Goal: Task Accomplishment & Management: Manage account settings

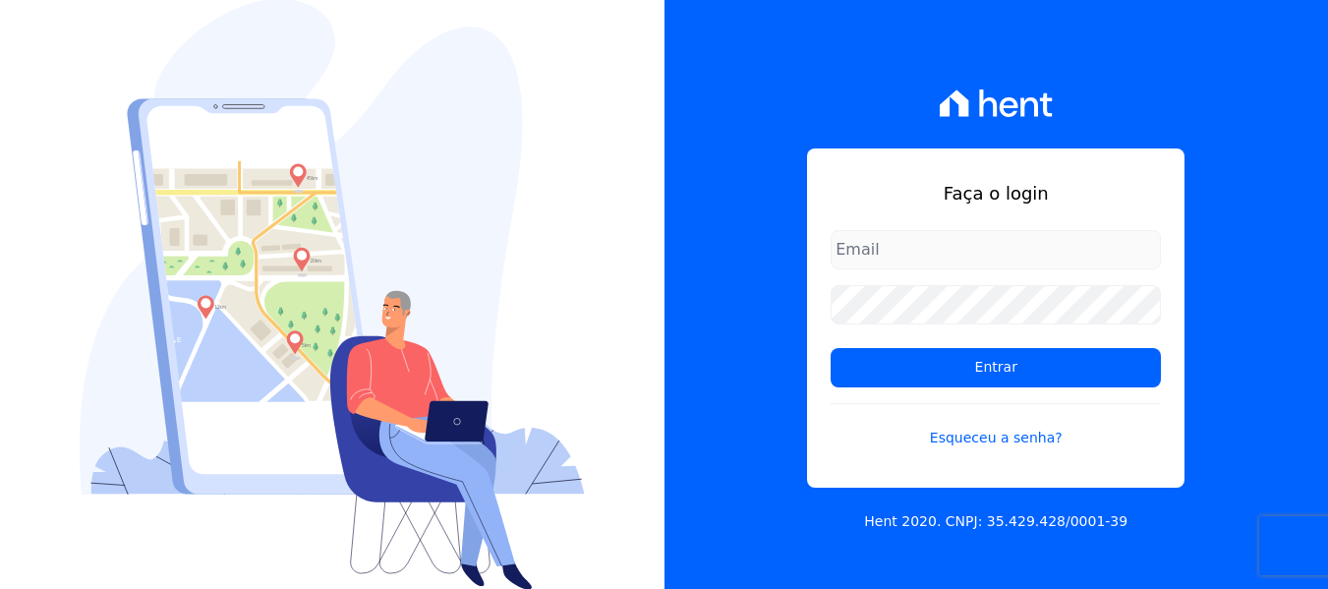
click at [939, 256] on input "email" at bounding box center [996, 249] width 330 height 39
type input "joao@grupovitoriasp.com.br"
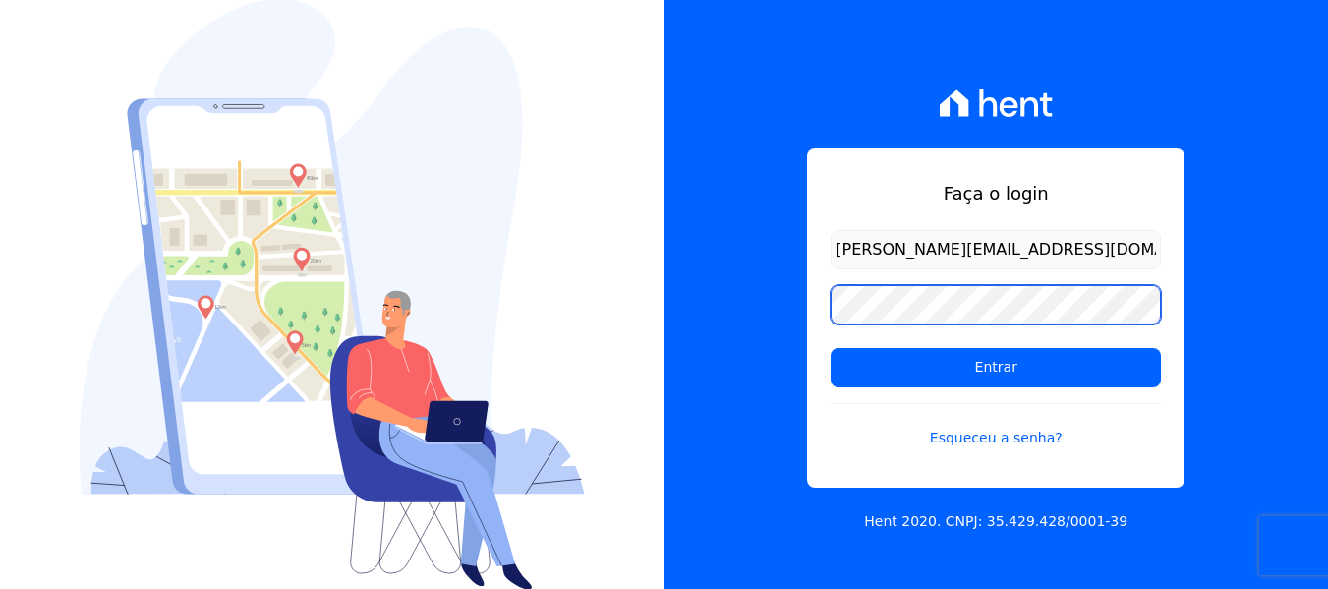
click at [831, 348] on input "Entrar" at bounding box center [996, 367] width 330 height 39
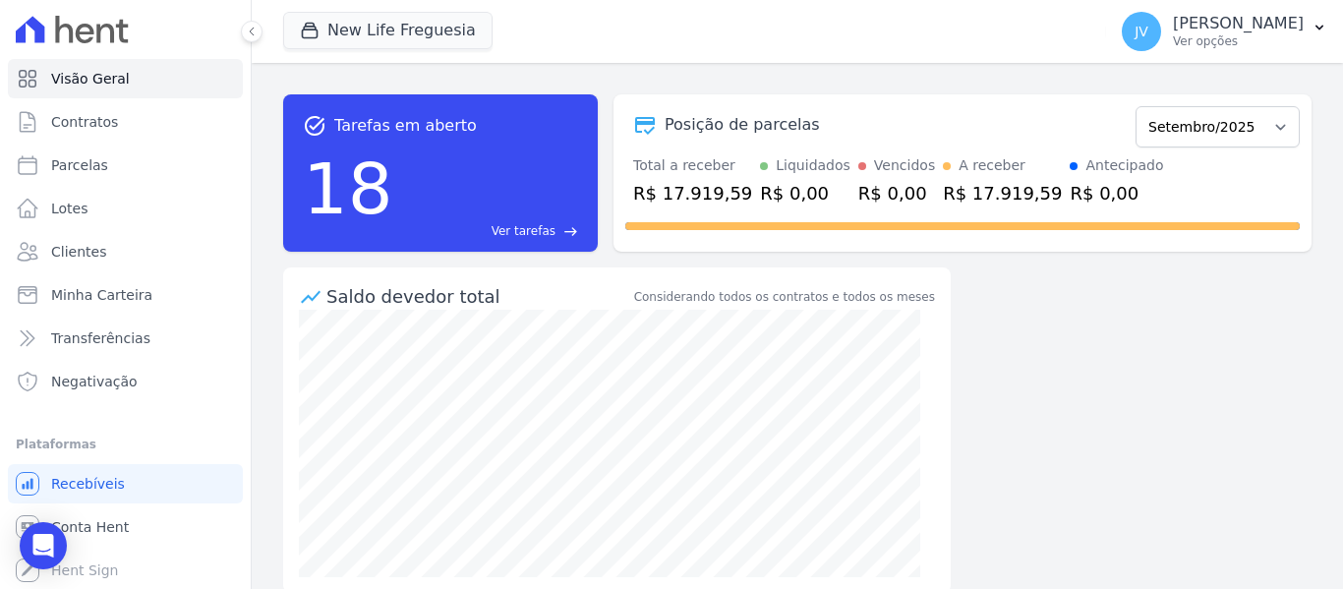
drag, startPoint x: 1084, startPoint y: 190, endPoint x: 488, endPoint y: 95, distance: 604.0
click at [668, 139] on div "Posição de parcelas Setembro/2022 Outubro/2022 Novembro/2022 Dezembro/2022 Jane…" at bounding box center [962, 172] width 698 height 157
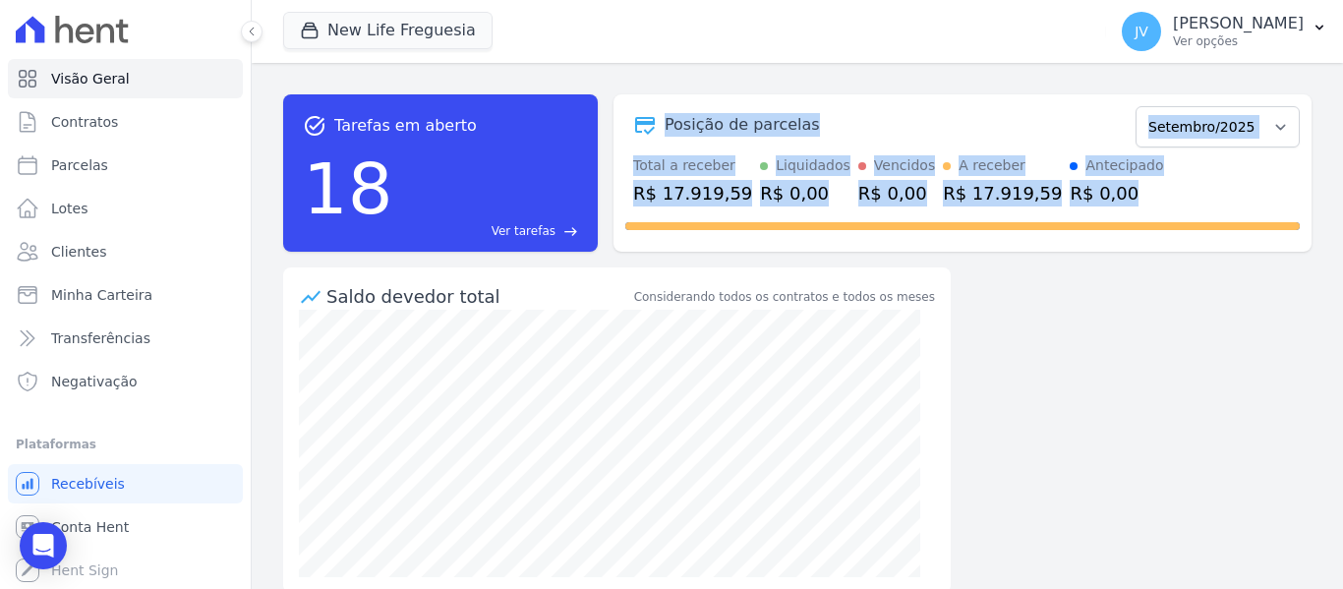
click at [714, 75] on div "task_alt Tarefas em aberto 18 Ver tarefas east Posição de parcelas Setembro/202…" at bounding box center [797, 326] width 1091 height 526
drag, startPoint x: 665, startPoint y: 126, endPoint x: 1076, endPoint y: 201, distance: 417.6
click at [1076, 201] on div "Posição de parcelas Setembro/2022 Outubro/2022 Novembro/2022 Dezembro/2022 Jane…" at bounding box center [962, 172] width 698 height 157
click at [1129, 181] on div "Total a receber R$ 17.919,59 Liquidados R$ 0,00 Vencidos R$ 0,00 A receber R$ 1…" at bounding box center [962, 180] width 674 height 51
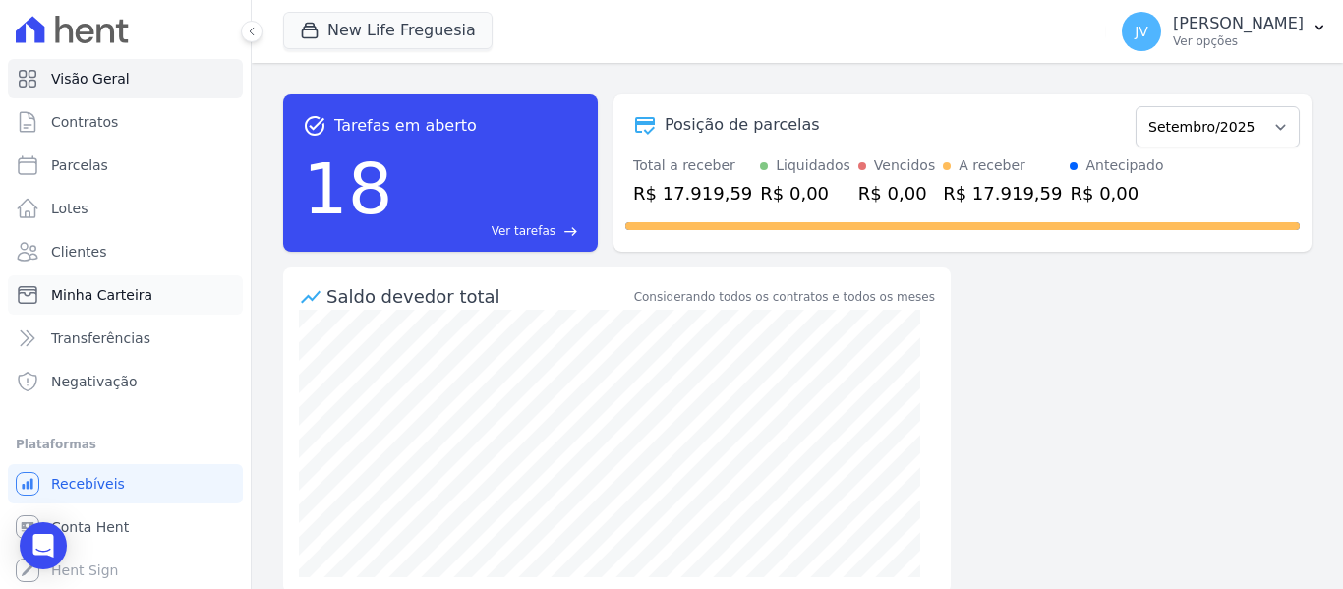
click at [93, 296] on span "Minha Carteira" at bounding box center [101, 295] width 101 height 20
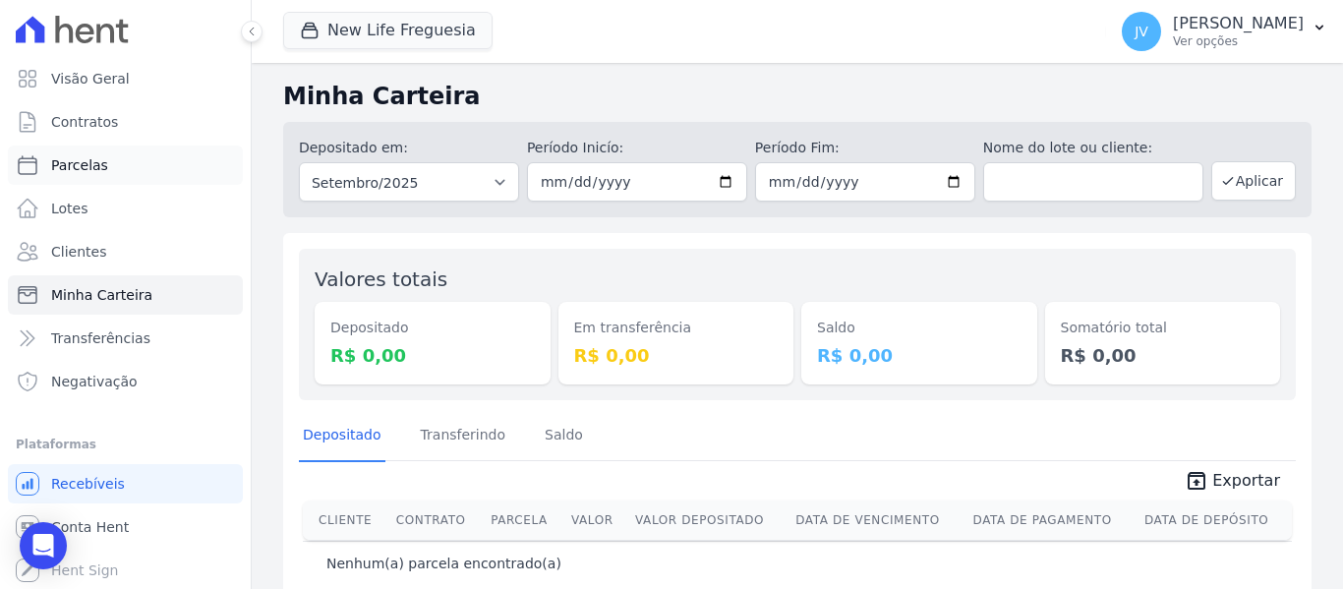
click at [83, 169] on span "Parcelas" at bounding box center [79, 165] width 57 height 20
select select
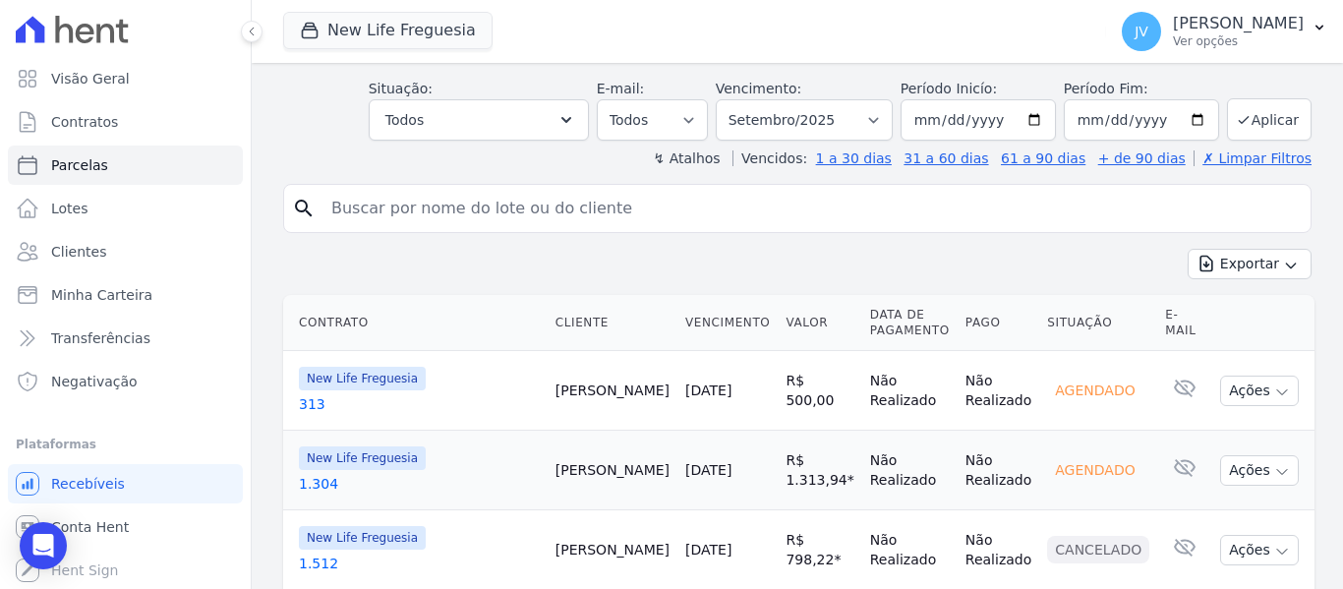
scroll to position [98, 0]
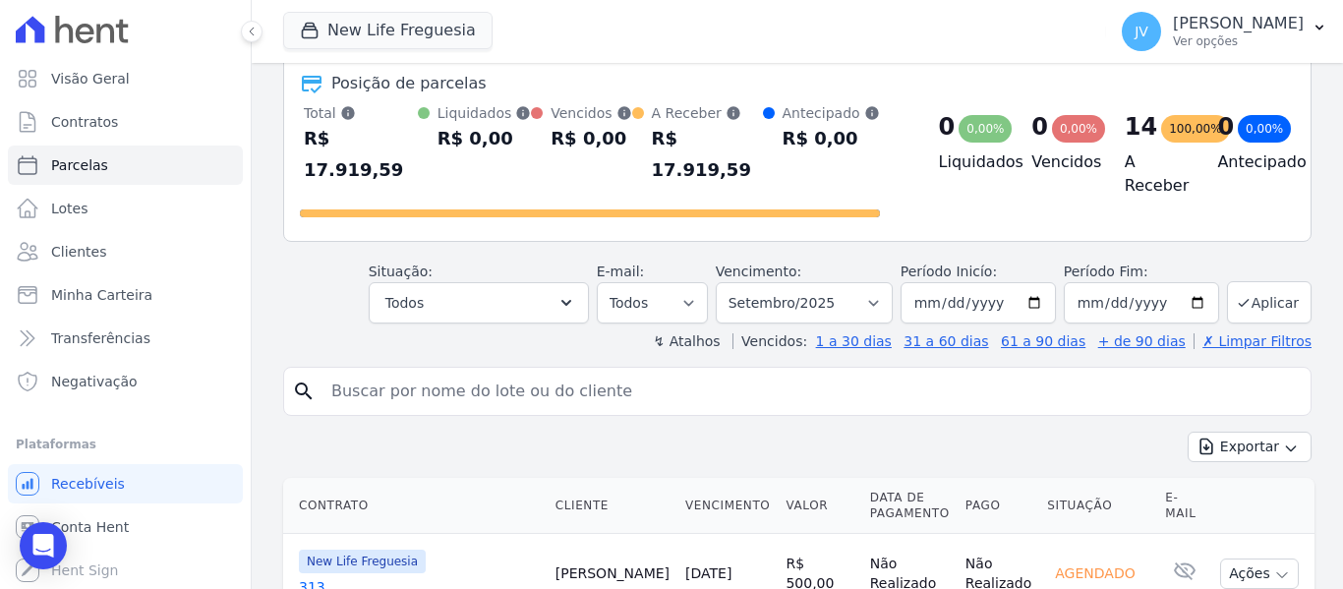
click at [574, 387] on div "search" at bounding box center [797, 391] width 1028 height 49
click at [514, 372] on input "search" at bounding box center [810, 391] width 983 height 39
type input "israel"
select select
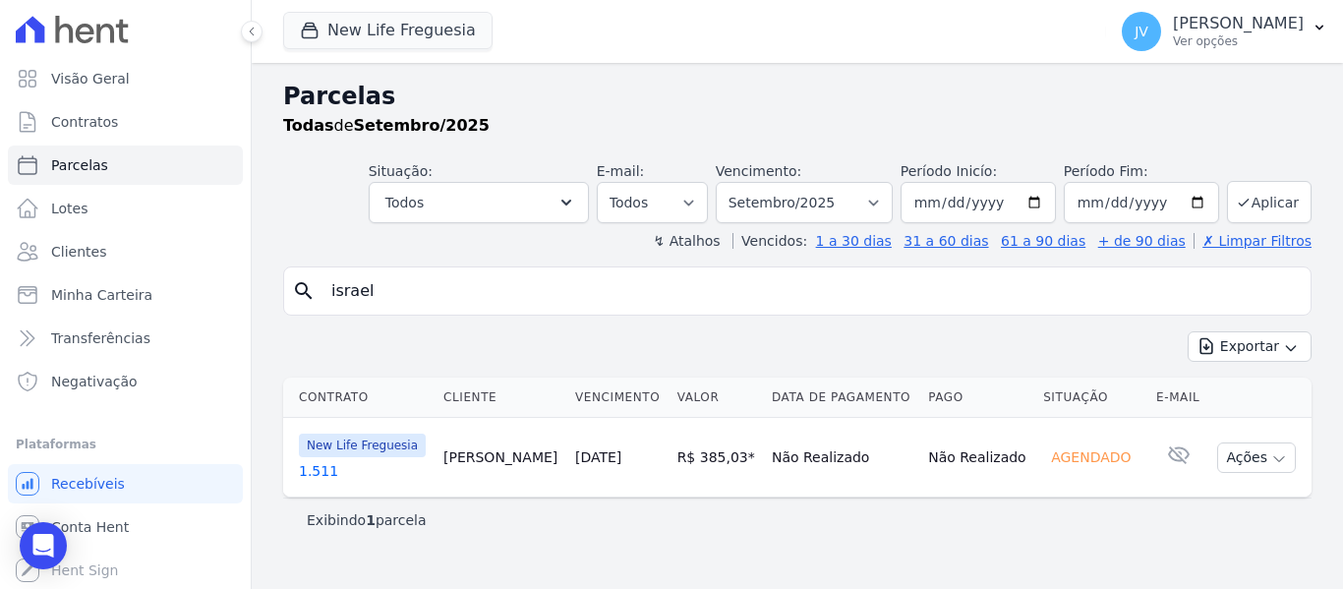
click at [588, 461] on link "30/09/2025" at bounding box center [598, 457] width 46 height 16
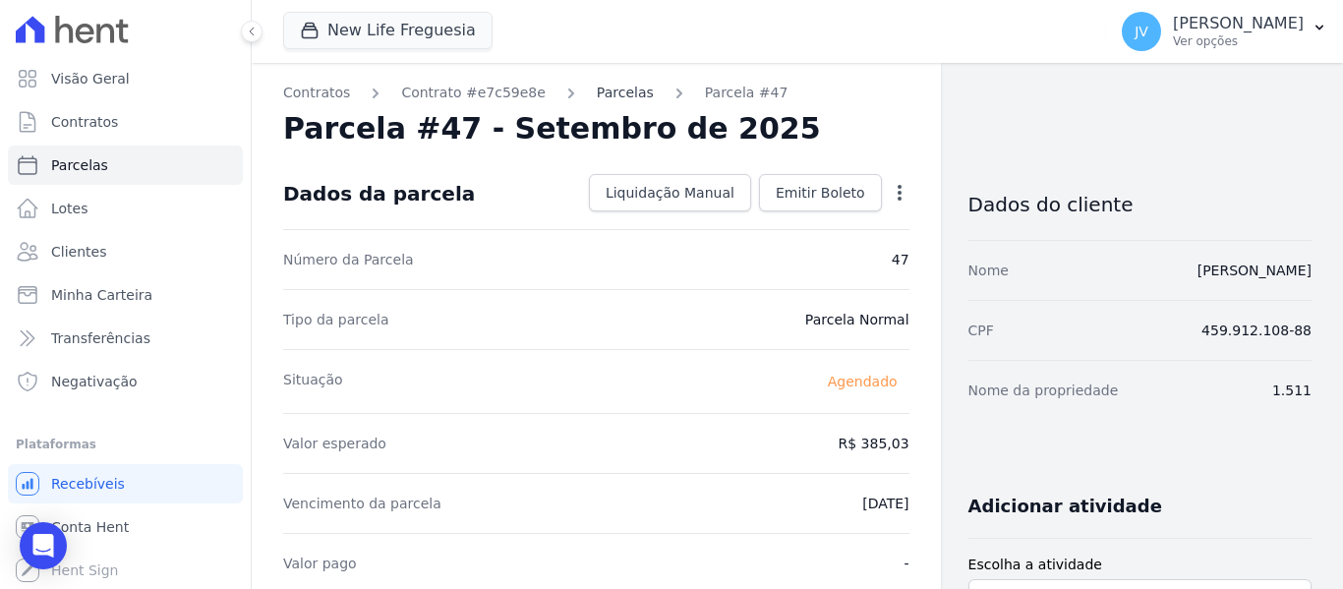
click at [610, 93] on link "Parcelas" at bounding box center [625, 93] width 57 height 21
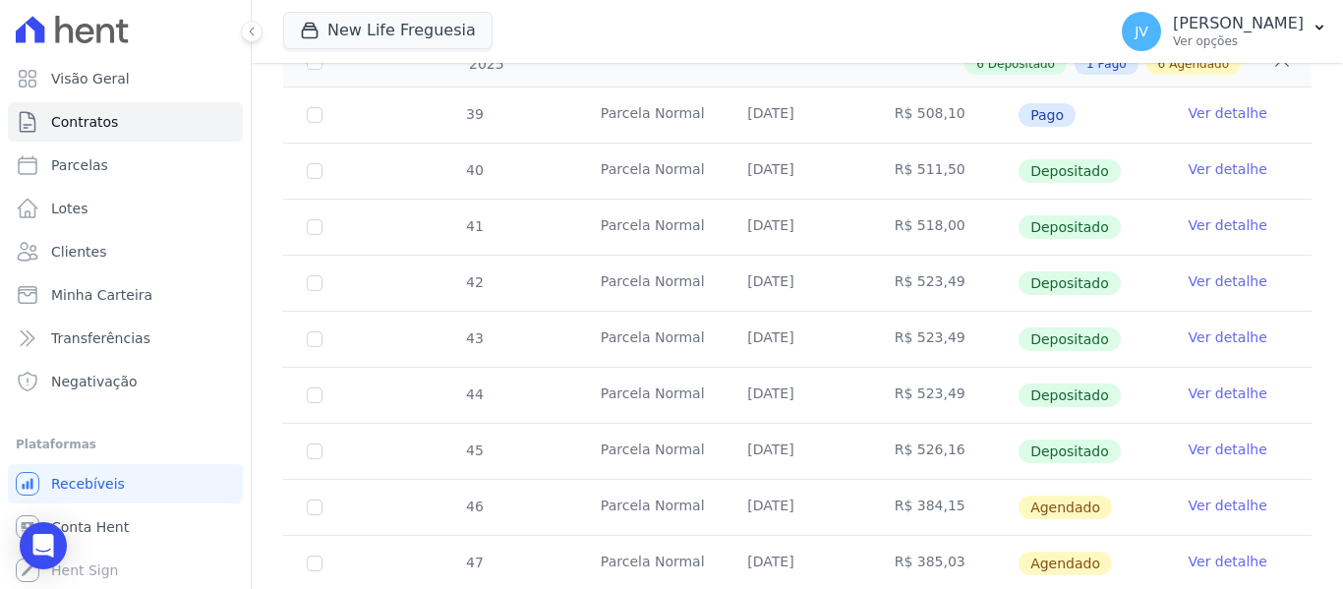
scroll to position [590, 0]
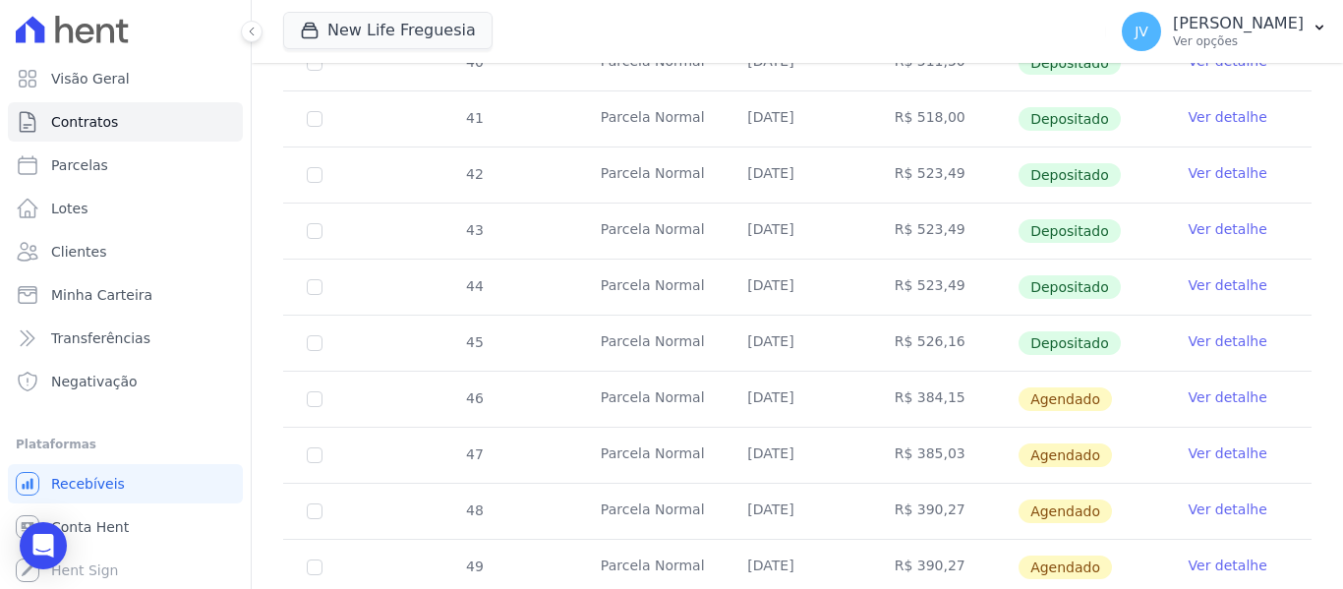
click at [1208, 387] on link "Ver detalhe" at bounding box center [1227, 397] width 79 height 20
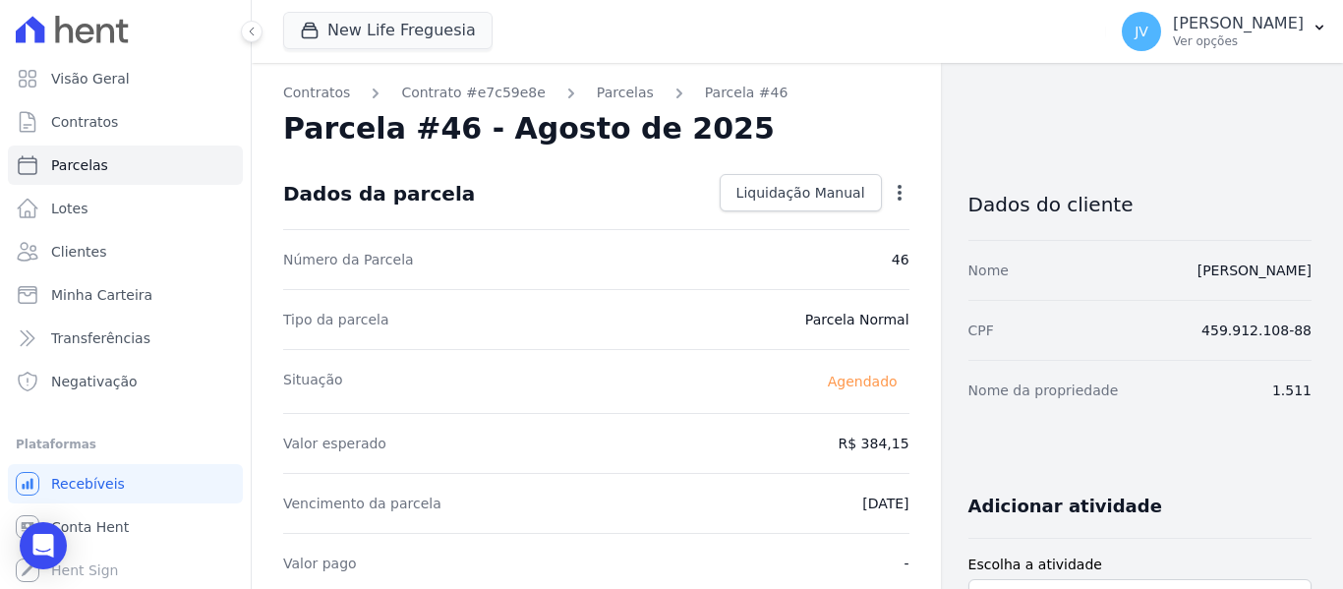
click at [892, 199] on icon "button" at bounding box center [900, 193] width 20 height 20
click at [775, 220] on link "Alterar" at bounding box center [814, 218] width 173 height 35
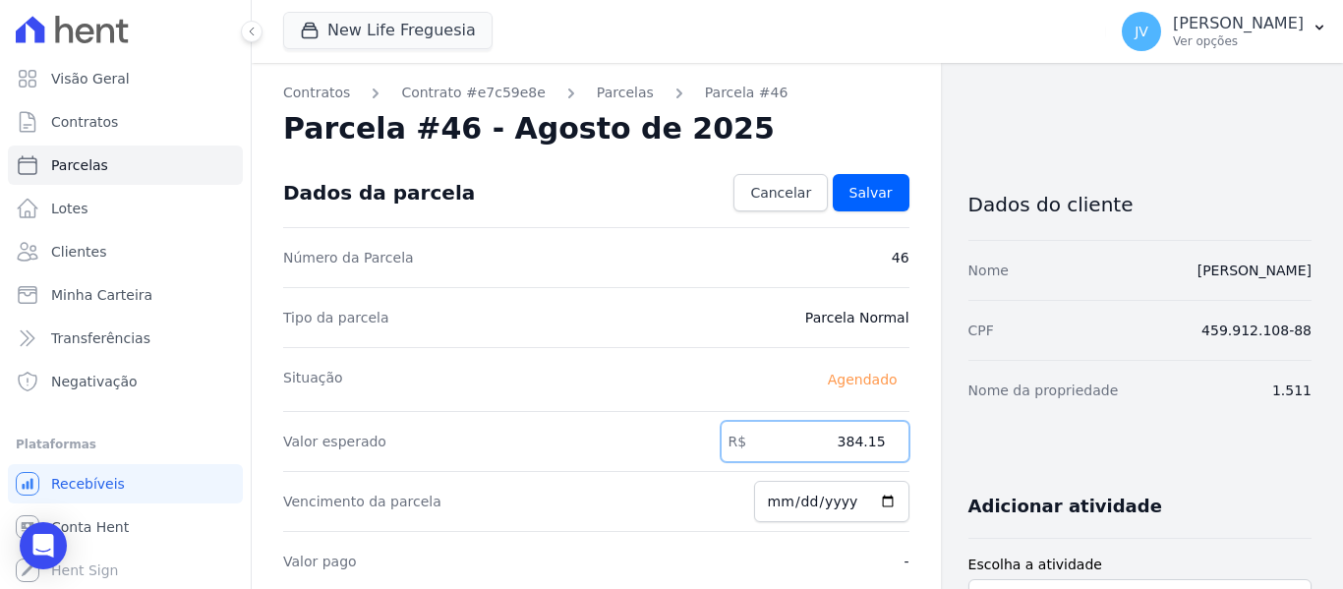
drag, startPoint x: 835, startPoint y: 441, endPoint x: 890, endPoint y: 441, distance: 54.1
click at [890, 441] on input "384.15" at bounding box center [814, 441] width 189 height 41
type input "522.63"
click at [770, 502] on input "2025-08-30" at bounding box center [831, 501] width 155 height 41
type input "2025-08-03"
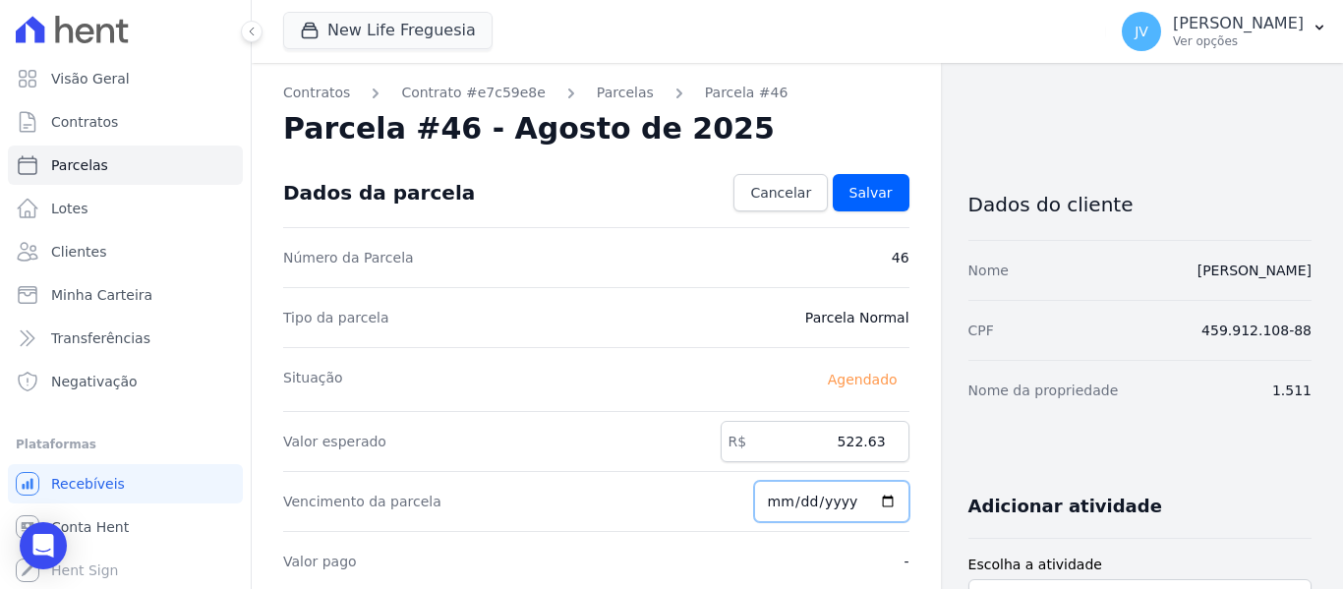
type input "2025-09-03"
click at [855, 206] on link "Salvar" at bounding box center [871, 192] width 77 height 37
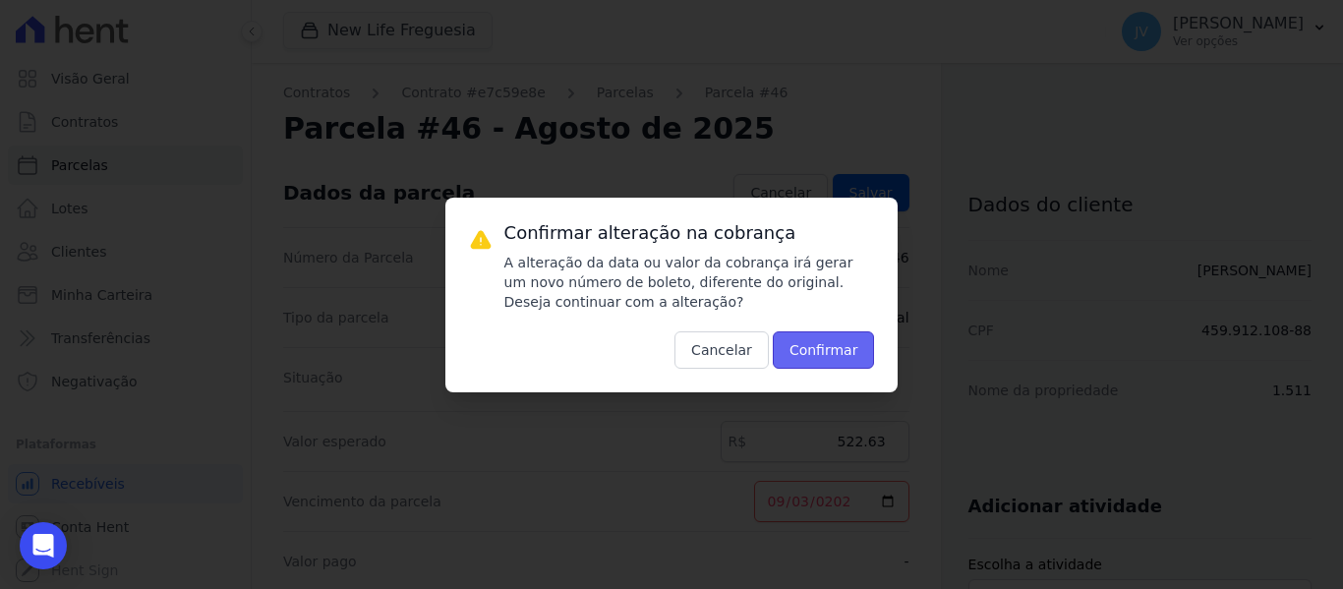
click at [805, 353] on button "Confirmar" at bounding box center [824, 349] width 102 height 37
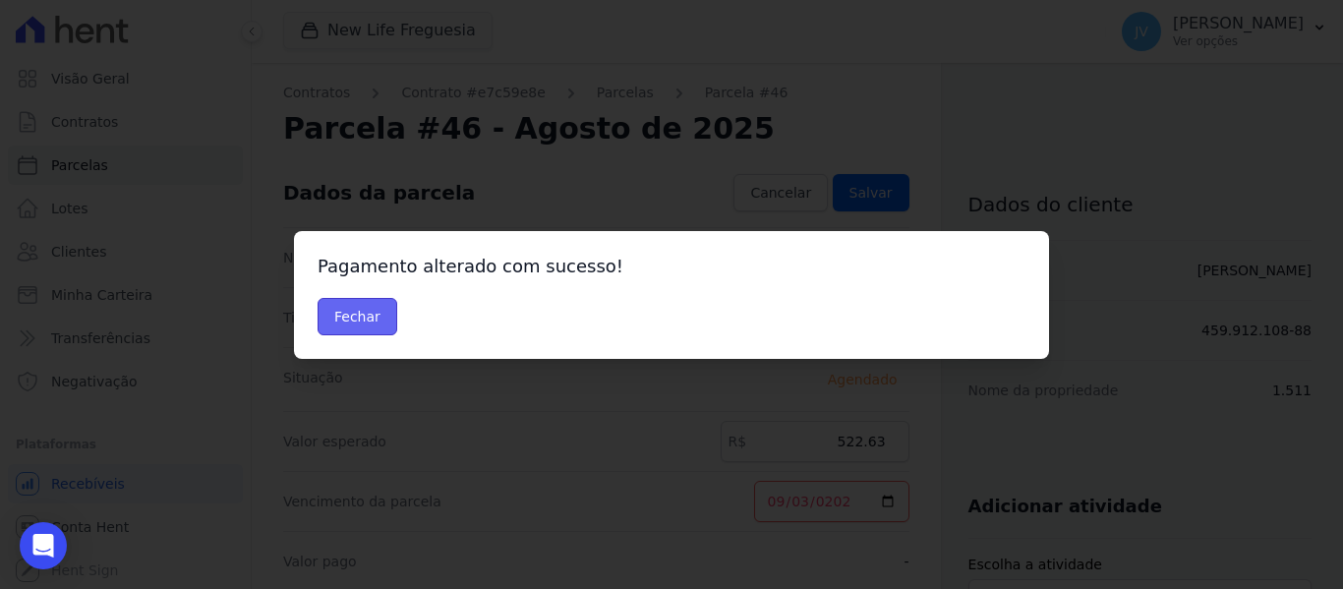
click at [375, 317] on button "Fechar" at bounding box center [357, 316] width 80 height 37
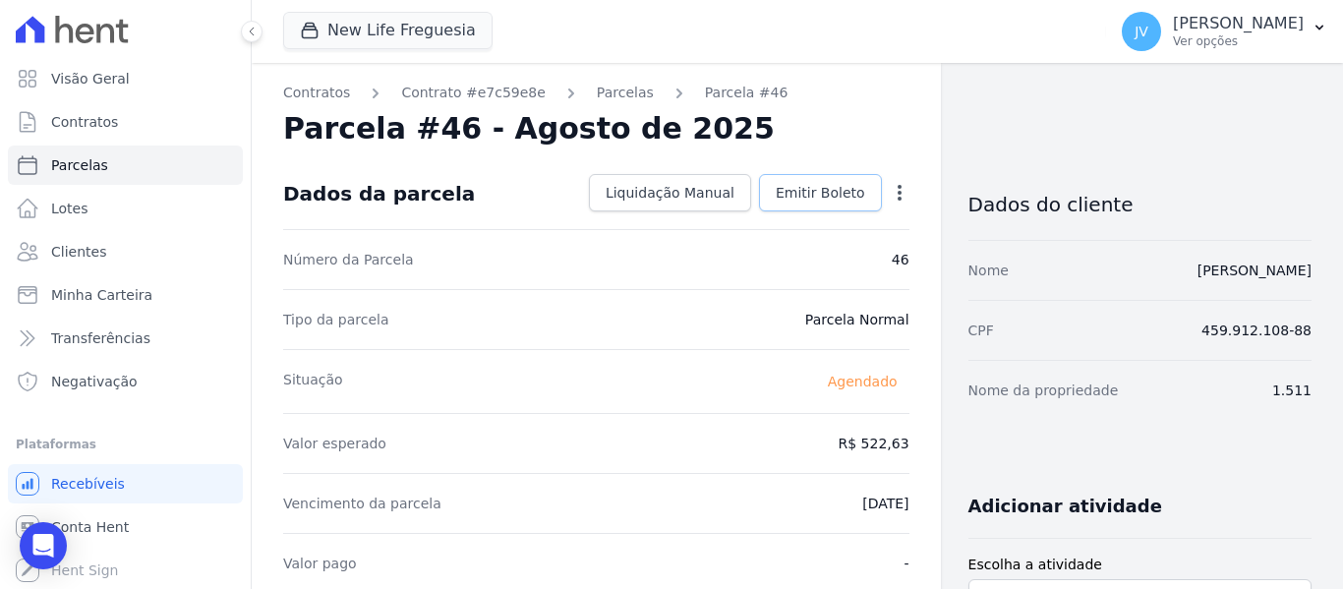
click at [817, 207] on link "Emitir Boleto" at bounding box center [820, 192] width 123 height 37
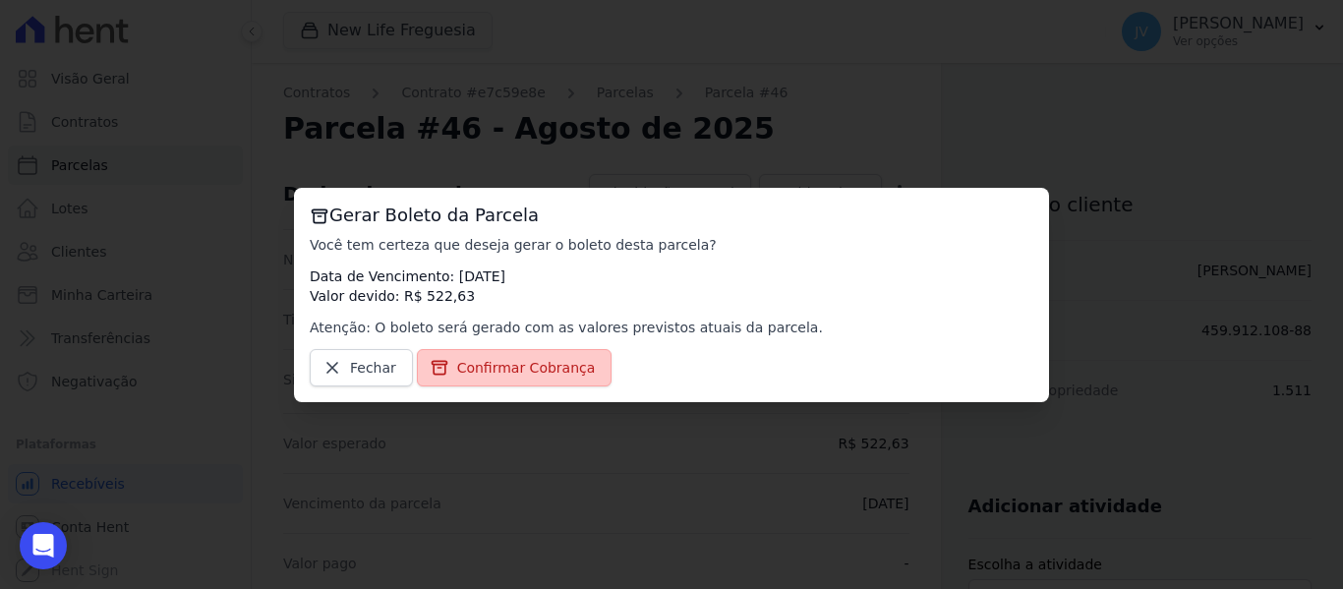
click at [493, 367] on span "Confirmar Cobrança" at bounding box center [526, 368] width 139 height 20
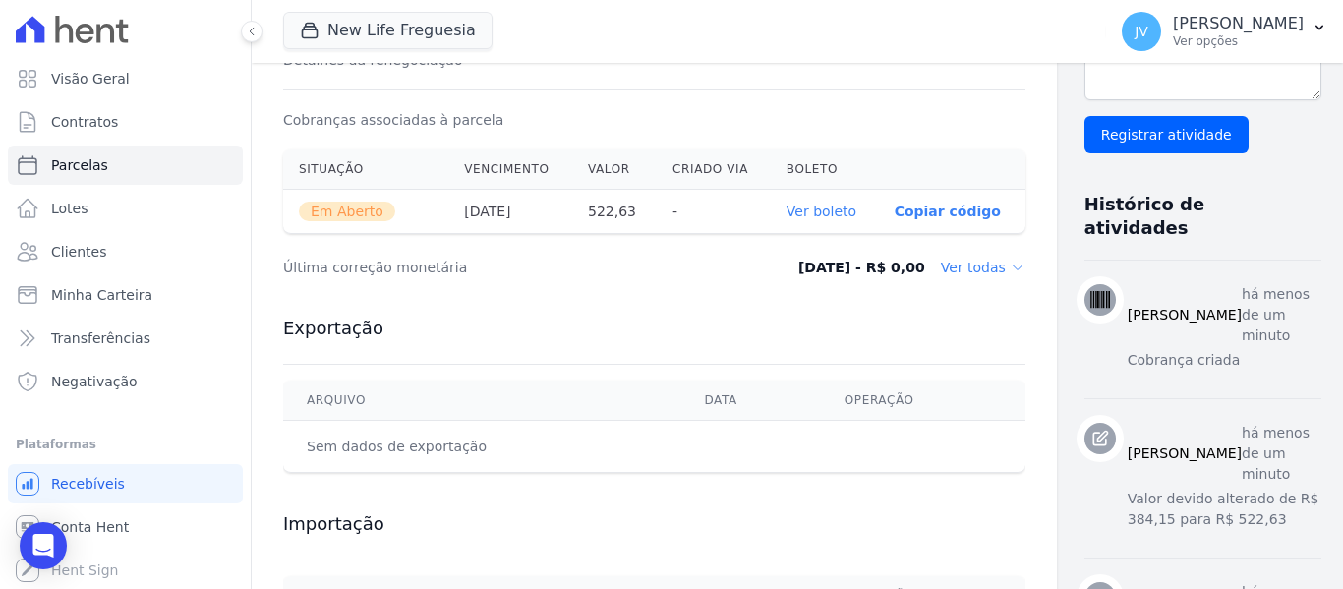
scroll to position [491, 0]
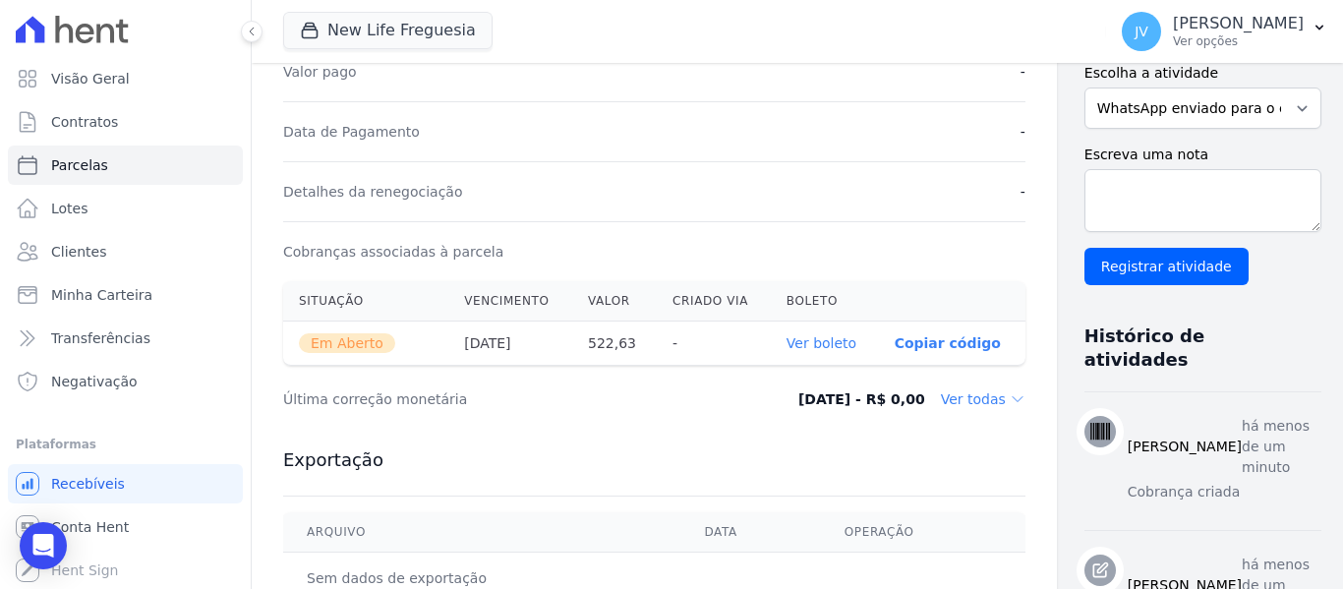
click at [786, 342] on link "Ver boleto" at bounding box center [821, 343] width 70 height 16
click at [108, 167] on link "Parcelas" at bounding box center [125, 164] width 235 height 39
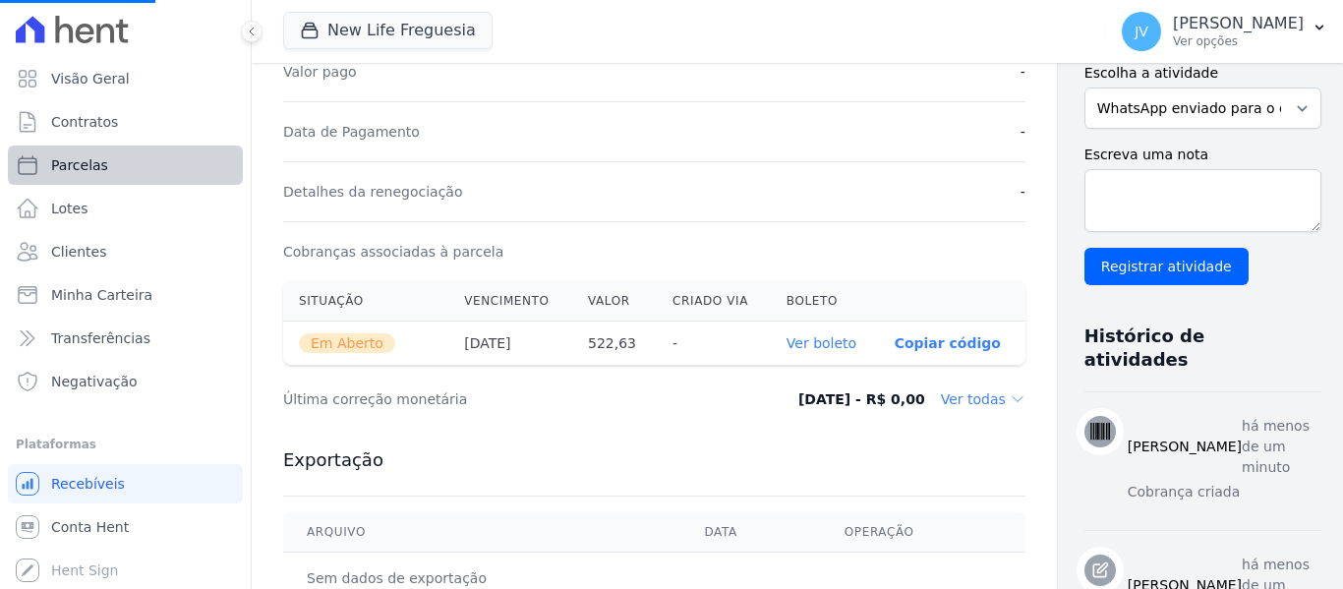
select select
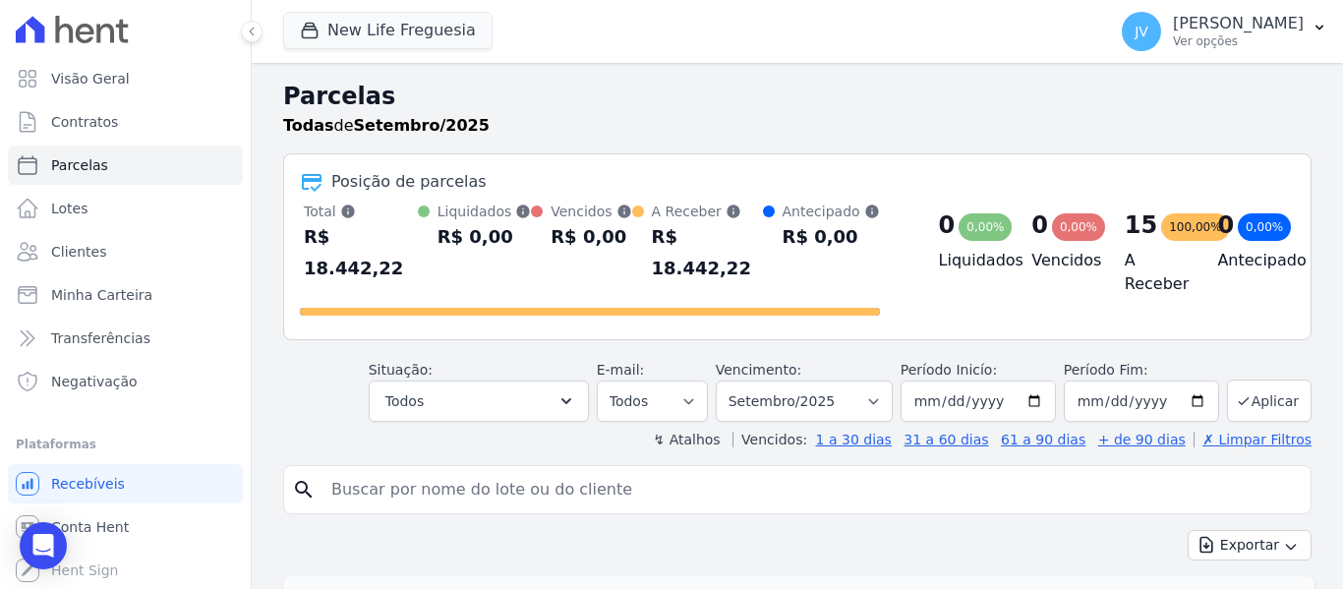
click at [598, 168] on div "Posição de parcelas Total Soma das parcelas pagas, vencidas, em aberto e agenda…" at bounding box center [797, 246] width 1028 height 187
click at [858, 380] on select "Filtrar por período ──────── Todos os meses Setembro/2022 Outubro/2022 Novembro…" at bounding box center [804, 400] width 177 height 41
click at [670, 380] on select "Todos Lido Não-lido" at bounding box center [652, 400] width 111 height 41
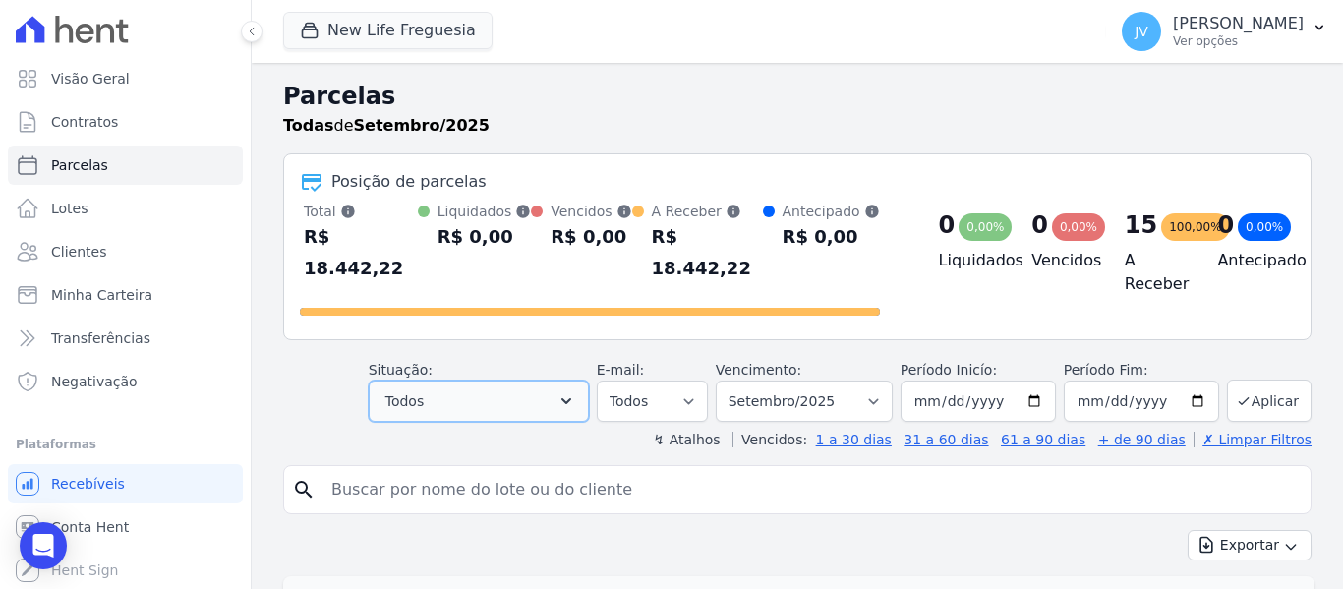
click at [576, 391] on icon "button" at bounding box center [566, 401] width 20 height 20
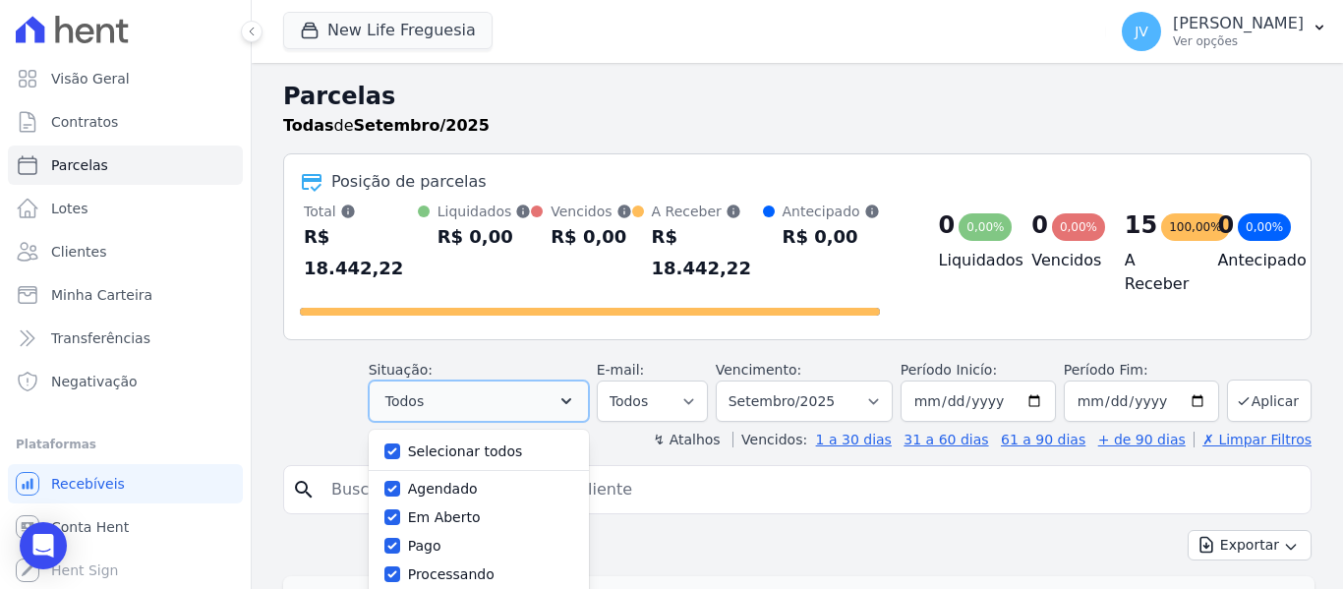
click at [576, 391] on icon "button" at bounding box center [566, 401] width 20 height 20
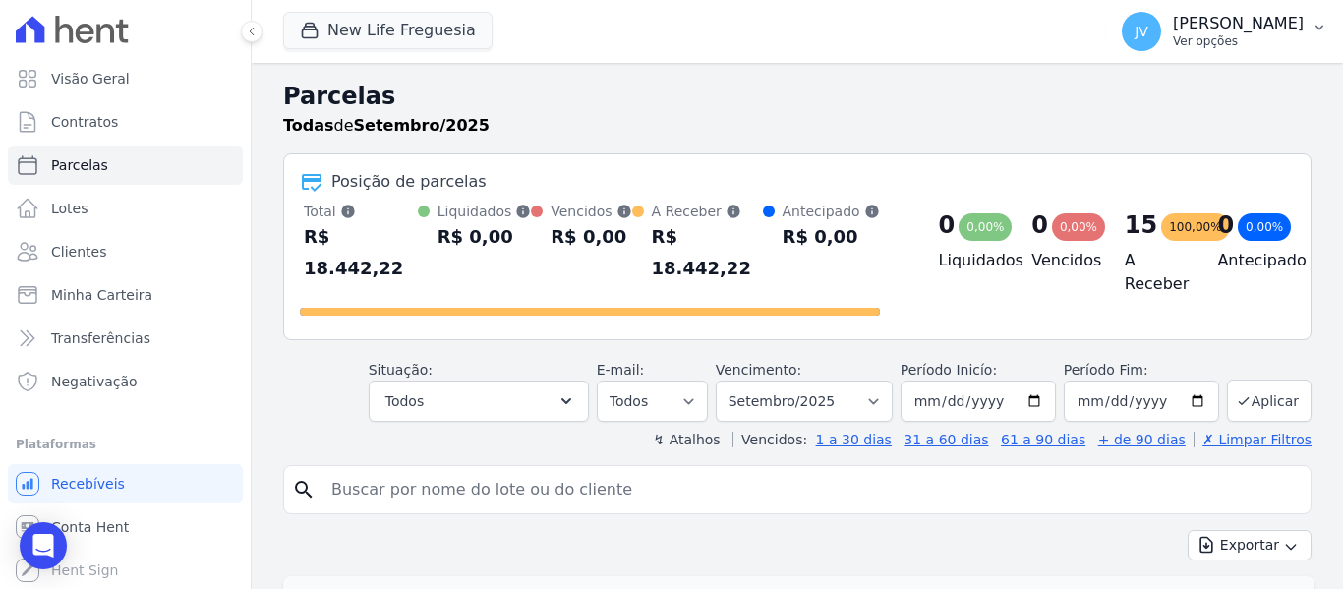
click at [1323, 30] on icon "button" at bounding box center [1319, 28] width 16 height 16
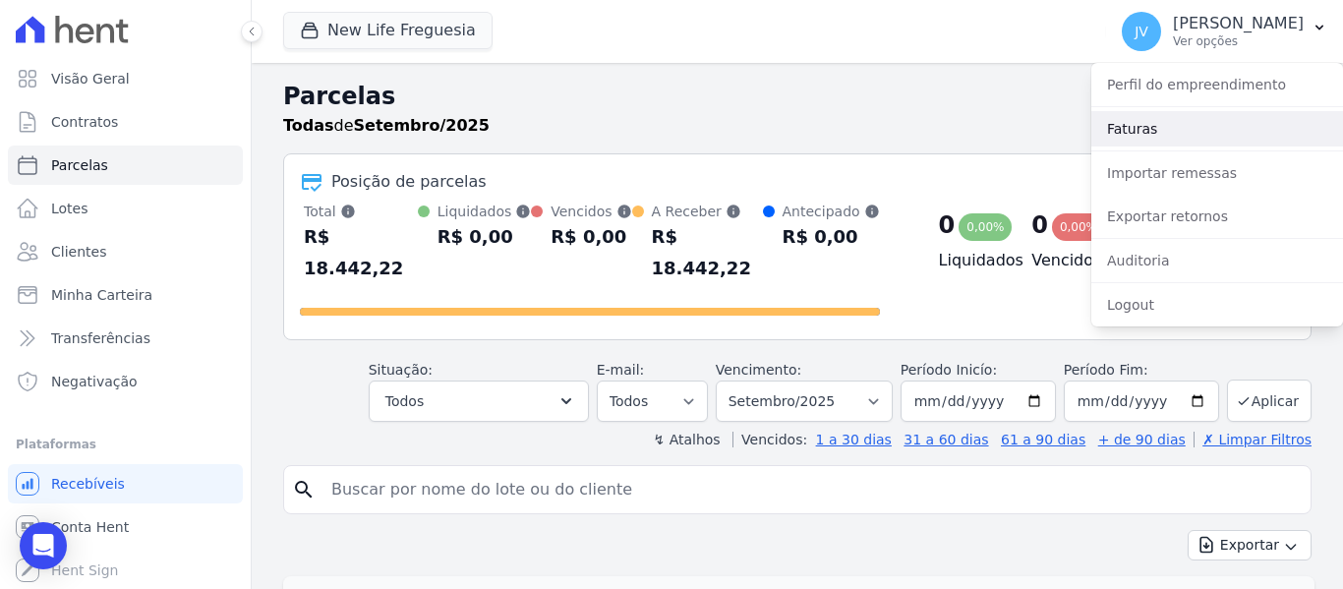
click at [1122, 130] on link "Faturas" at bounding box center [1217, 128] width 252 height 35
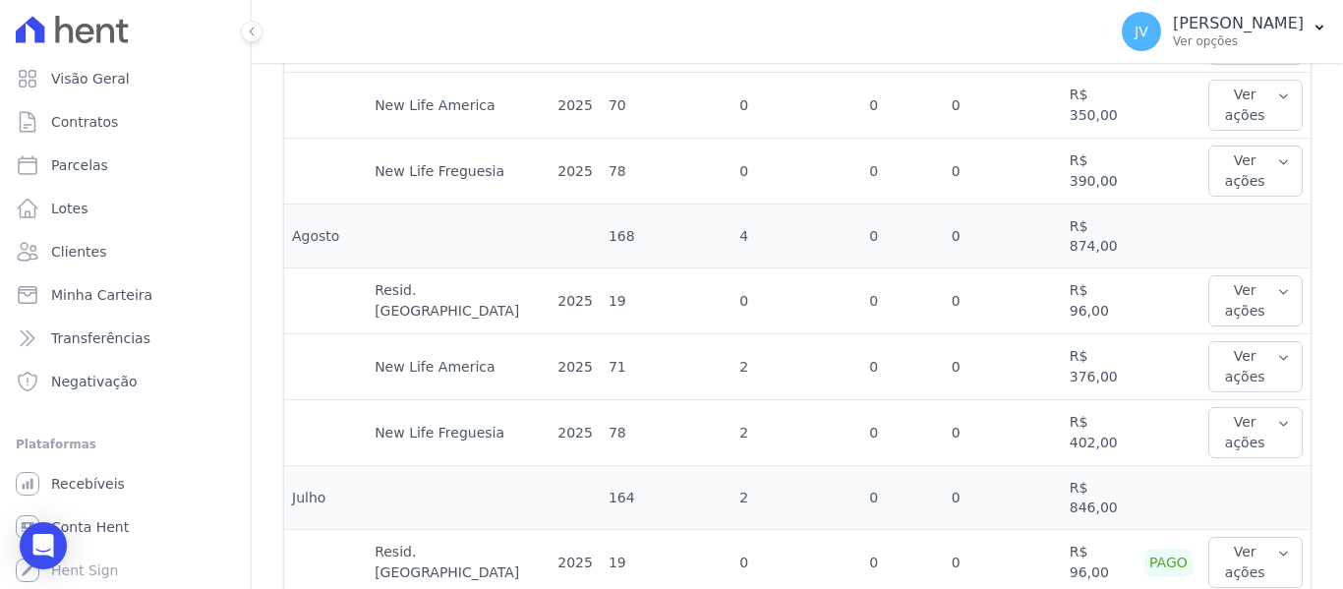
scroll to position [786, 0]
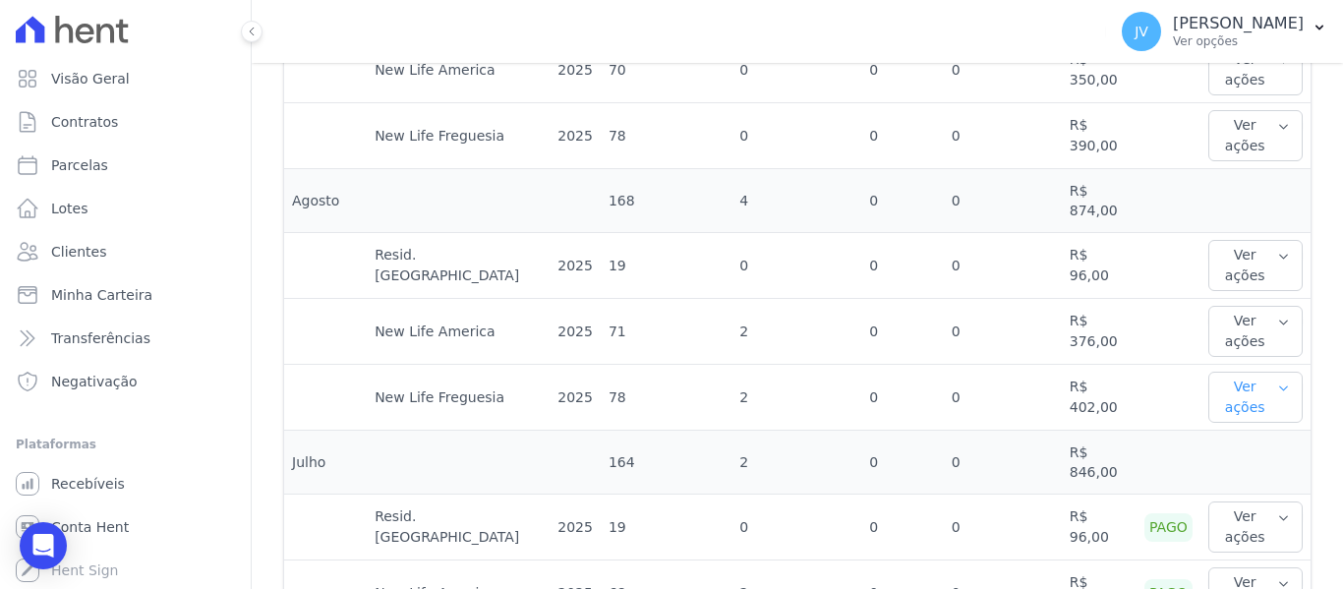
click at [1267, 382] on button "Ver ações" at bounding box center [1255, 397] width 94 height 51
click at [1090, 371] on td "R$ 402,00" at bounding box center [1099, 398] width 75 height 66
click at [1251, 374] on button "Ver ações" at bounding box center [1255, 397] width 94 height 51
click at [1237, 427] on link "Ver detalhes" at bounding box center [1259, 437] width 86 height 21
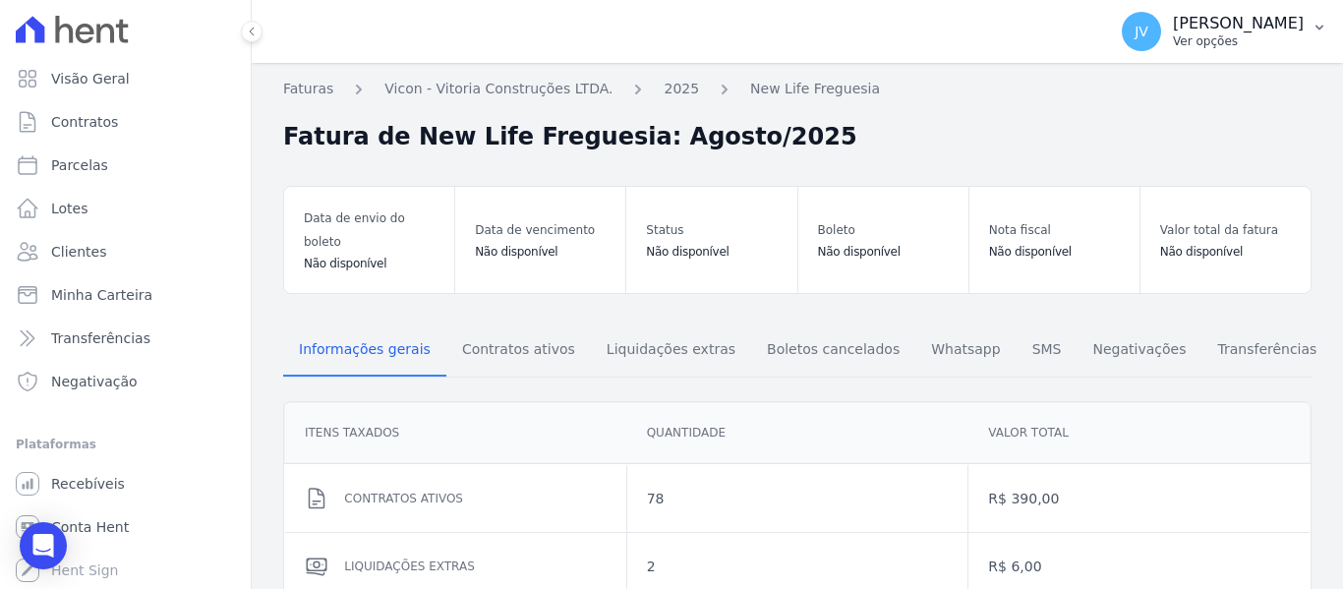
click at [1298, 30] on p "[PERSON_NAME]" at bounding box center [1238, 24] width 131 height 20
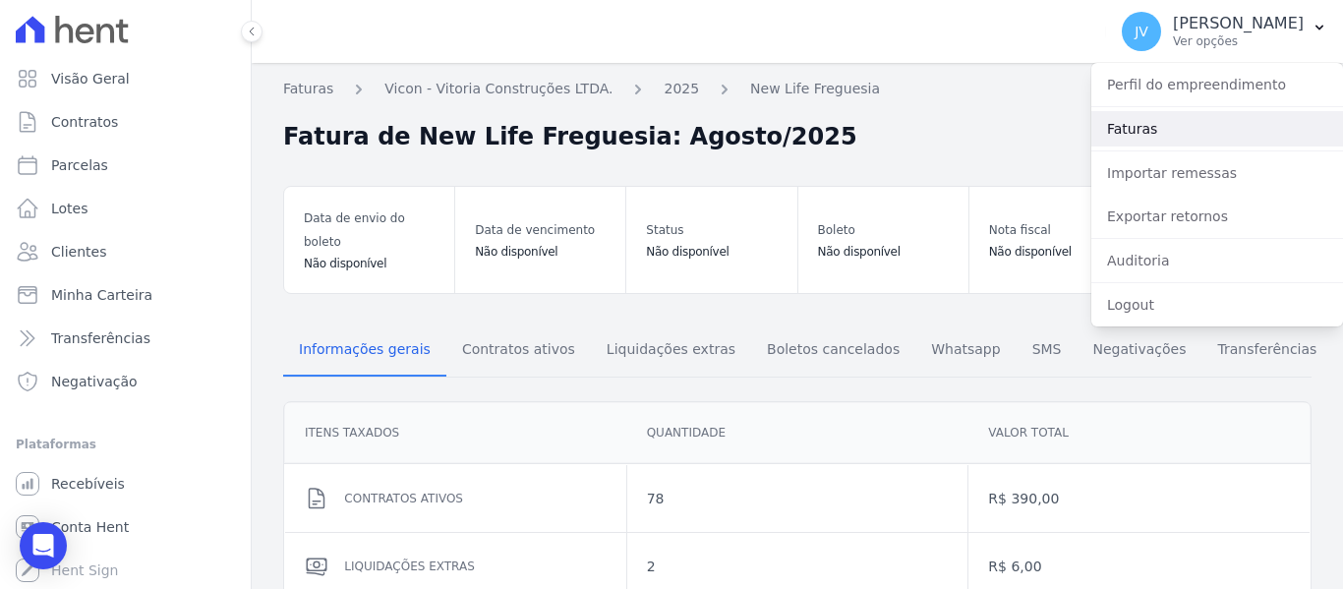
click at [1121, 130] on link "Faturas" at bounding box center [1217, 128] width 252 height 35
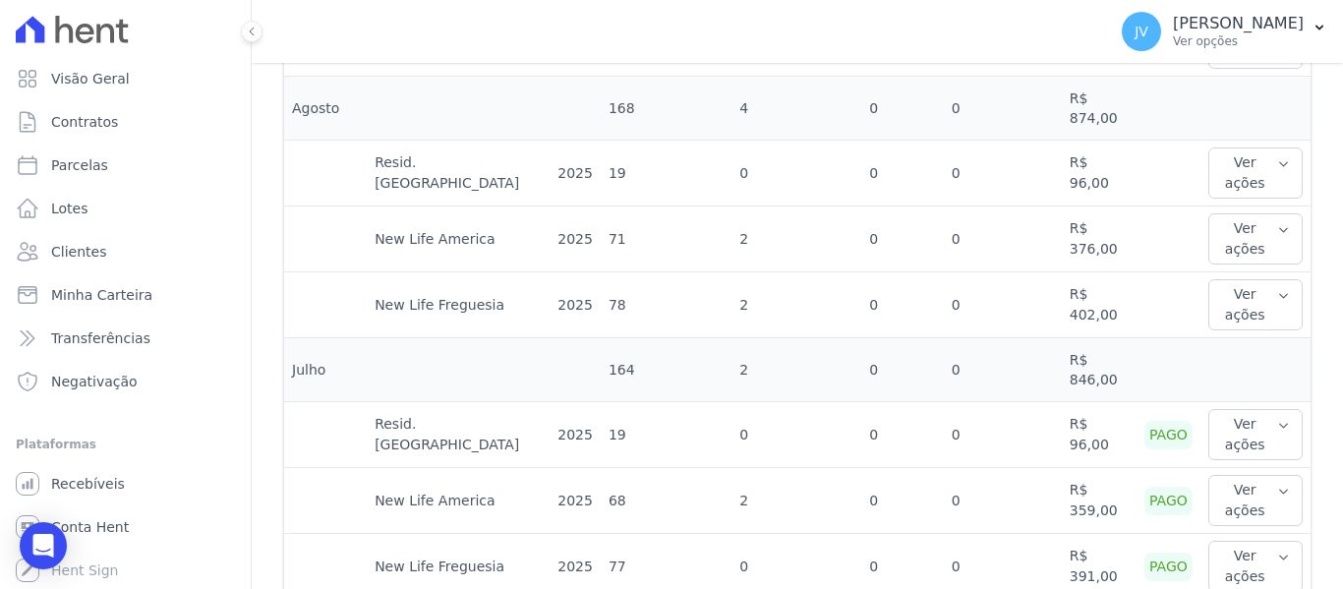
scroll to position [885, 0]
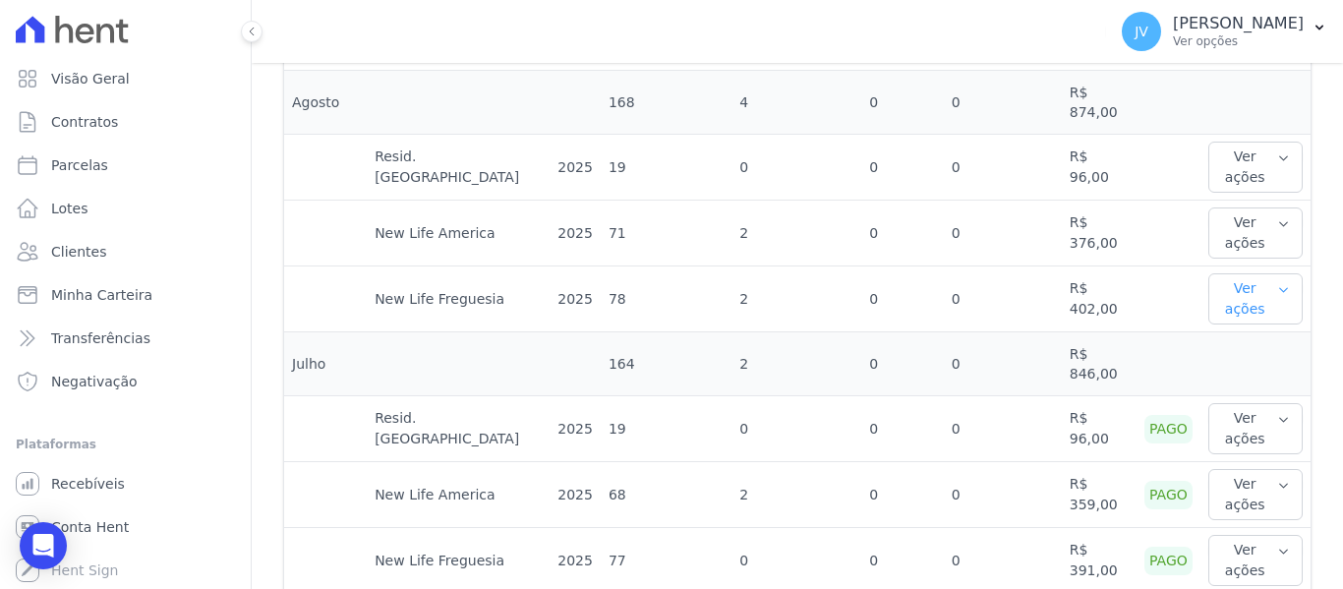
click at [1219, 275] on button "Ver ações" at bounding box center [1255, 298] width 94 height 51
click at [1224, 222] on button "Ver ações" at bounding box center [1255, 232] width 94 height 51
click at [1213, 142] on button "Ver ações" at bounding box center [1255, 167] width 94 height 51
click at [1136, 156] on td at bounding box center [1168, 168] width 64 height 66
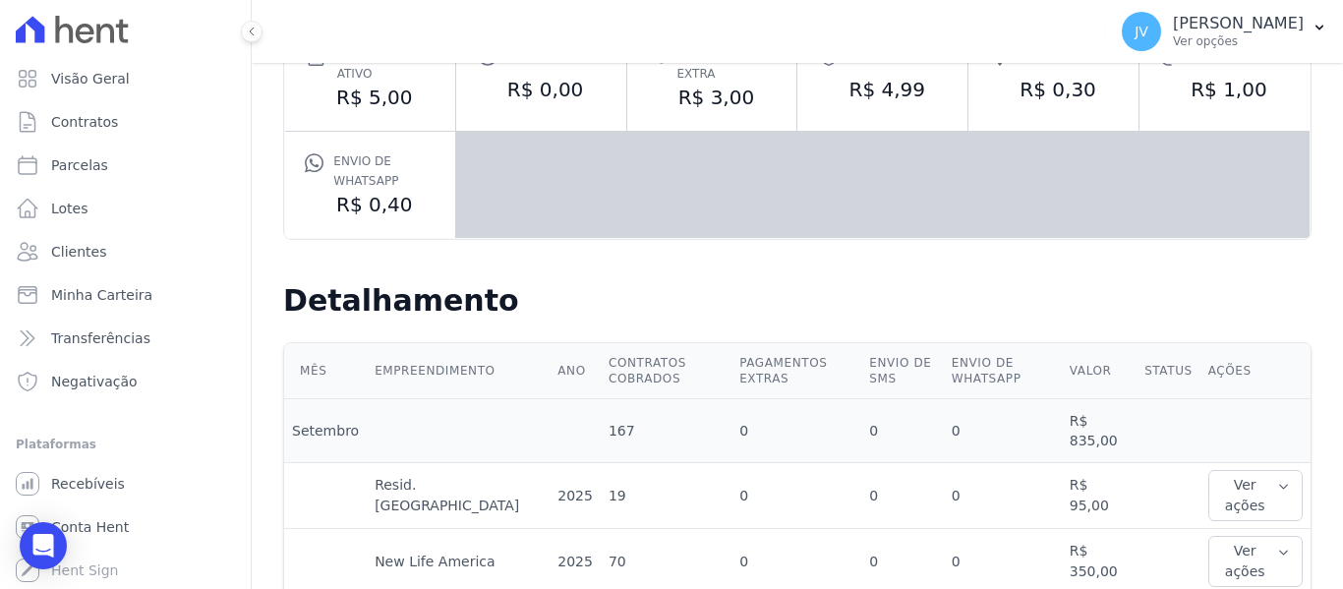
scroll to position [0, 0]
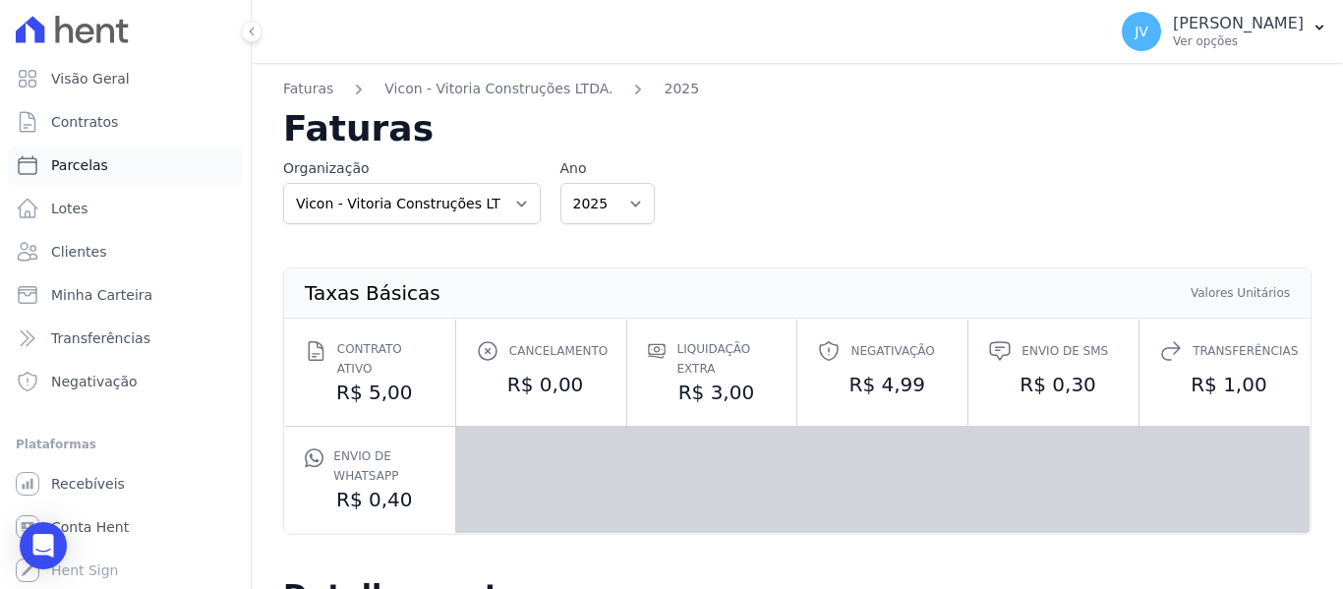
click at [75, 161] on span "Parcelas" at bounding box center [79, 165] width 57 height 20
select select
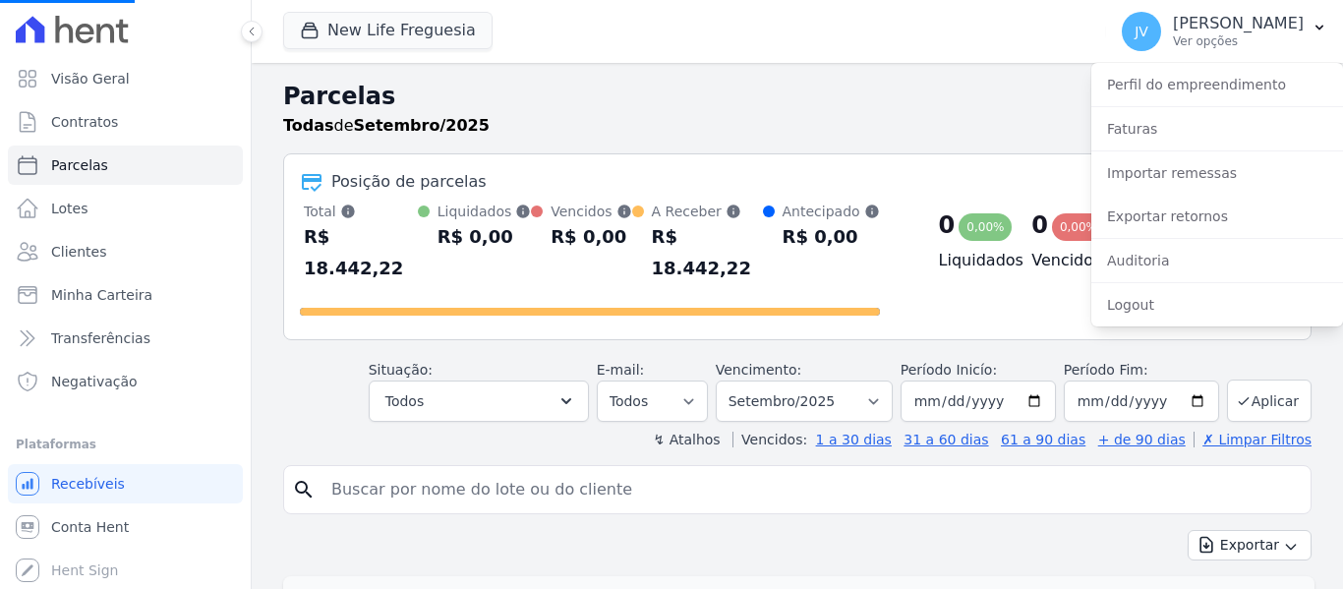
select select
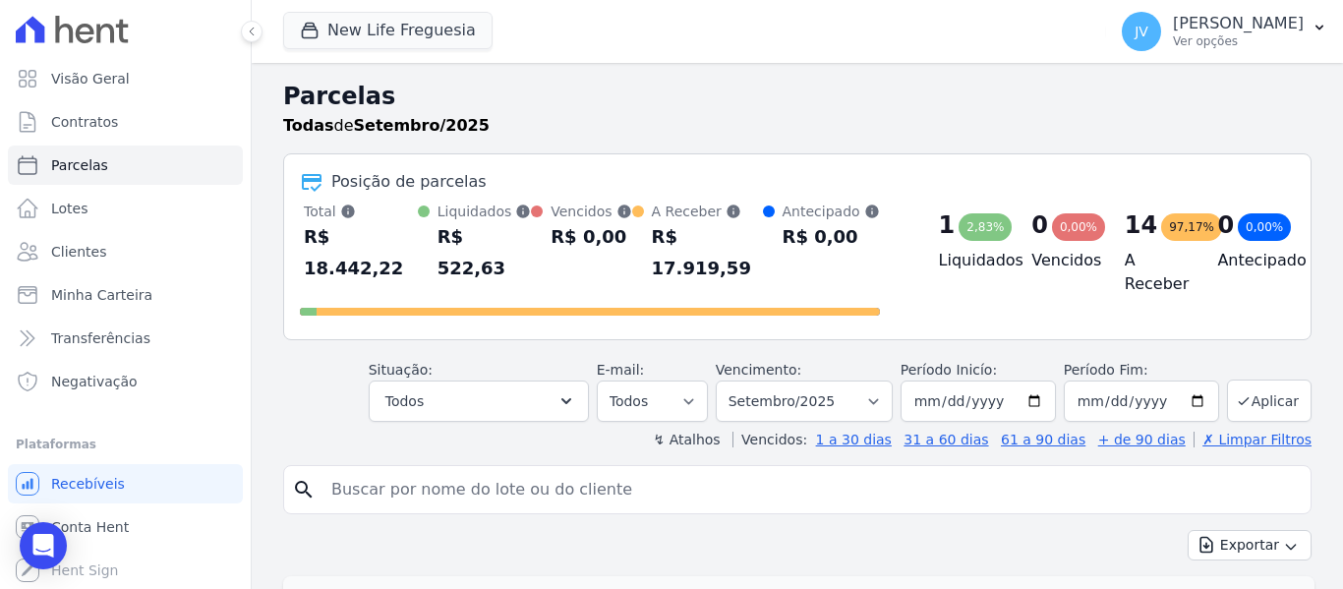
click at [577, 92] on h2 "Parcelas" at bounding box center [797, 96] width 1028 height 35
click at [252, 29] on icon at bounding box center [252, 32] width 12 height 12
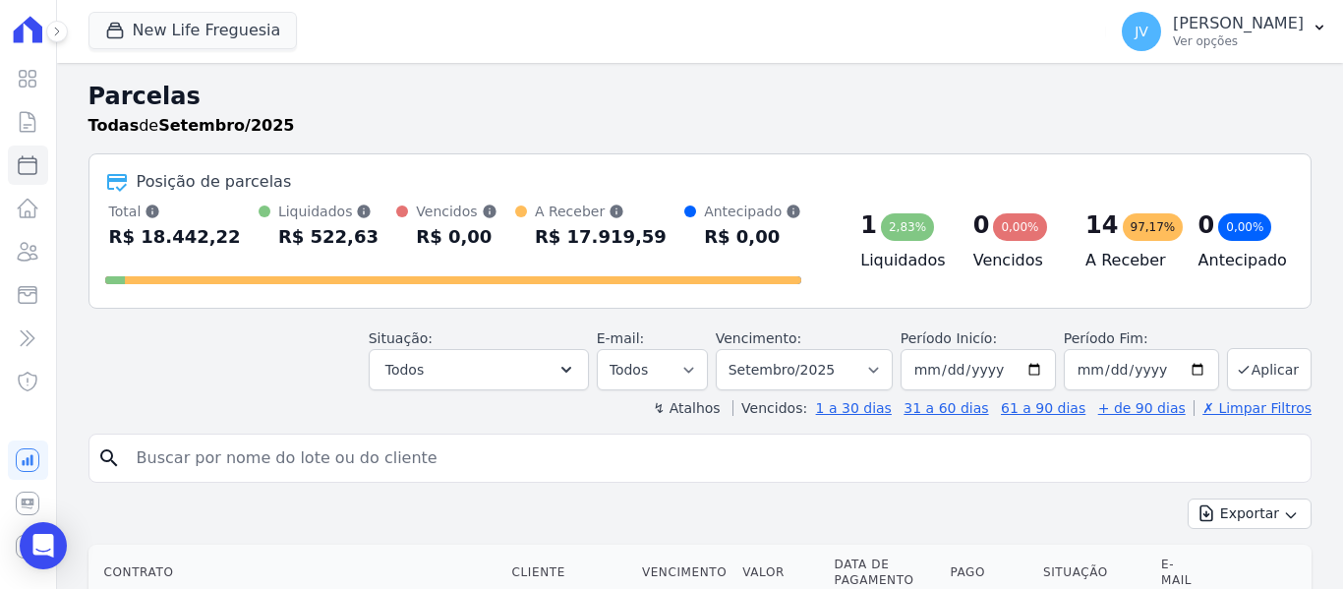
click at [464, 133] on div "Todas de Setembro/2025" at bounding box center [699, 126] width 1223 height 24
click at [55, 29] on icon at bounding box center [57, 32] width 4 height 8
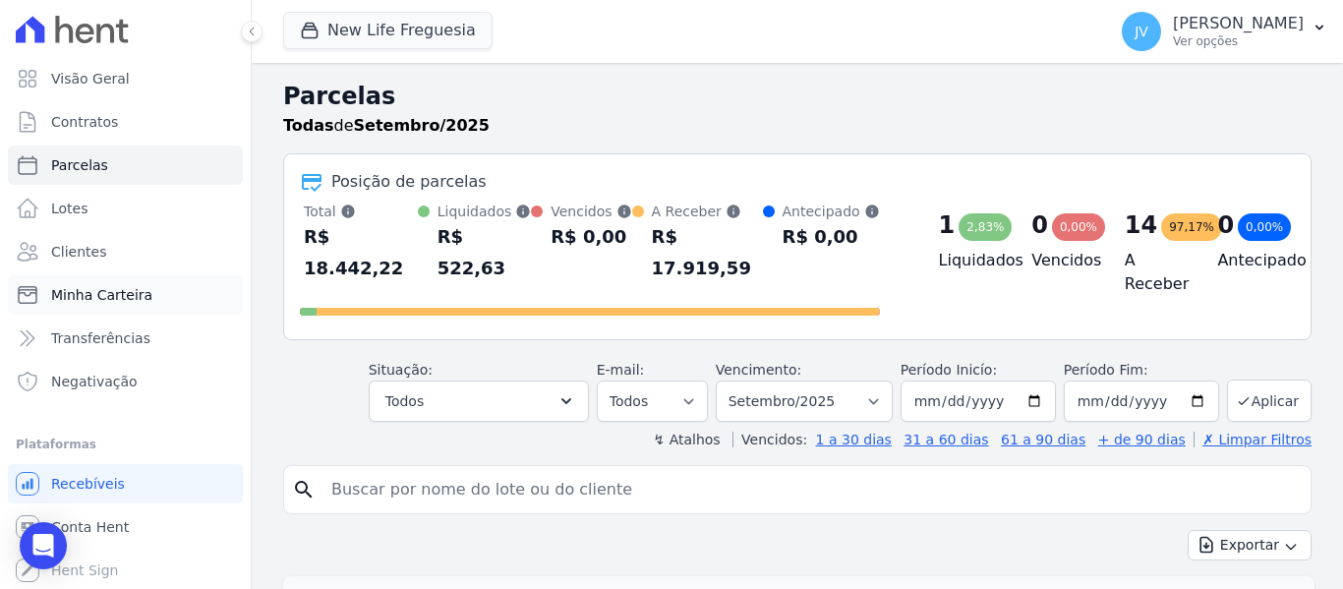
click at [112, 298] on span "Minha Carteira" at bounding box center [101, 295] width 101 height 20
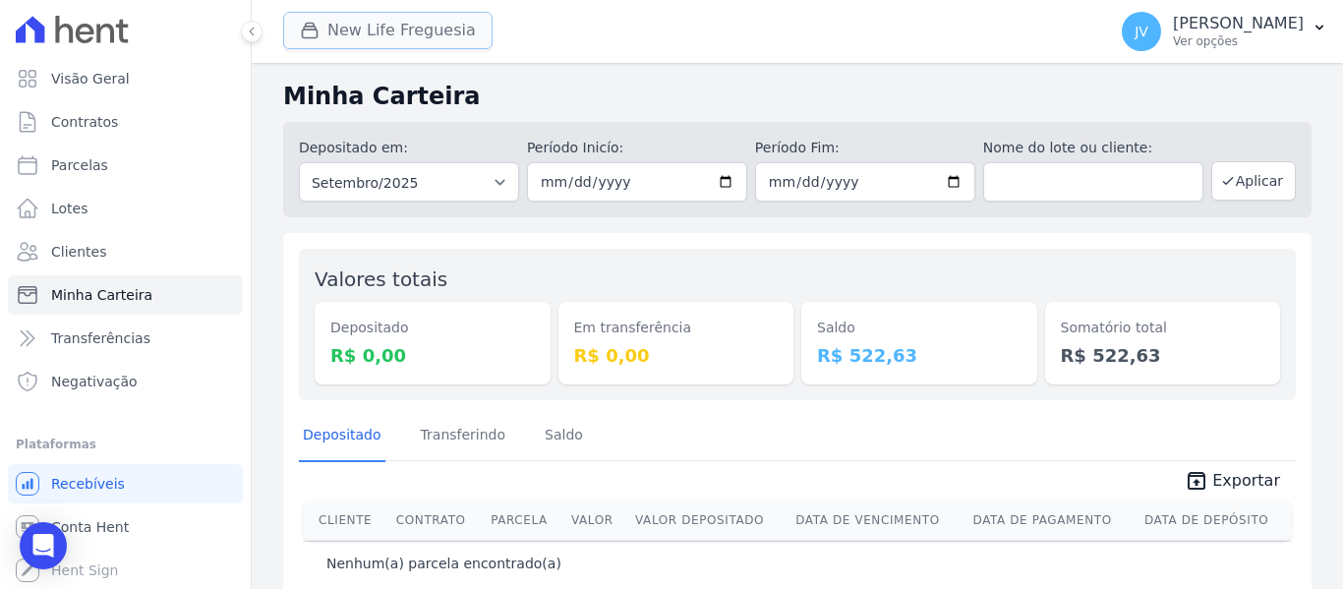
click at [362, 22] on button "New Life Freguesia" at bounding box center [387, 30] width 209 height 37
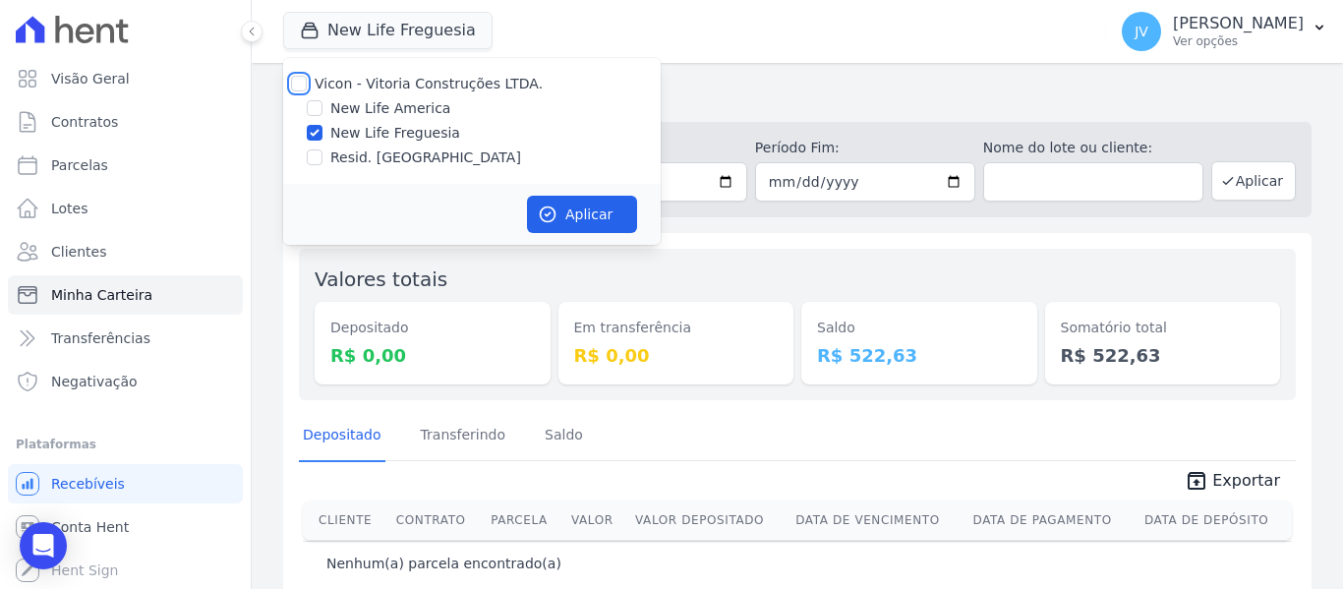
click at [294, 85] on input "Vicon - Vitoria Construções LTDA." at bounding box center [299, 84] width 16 height 16
checkbox input "true"
click at [580, 225] on button "Aplicar" at bounding box center [582, 214] width 110 height 37
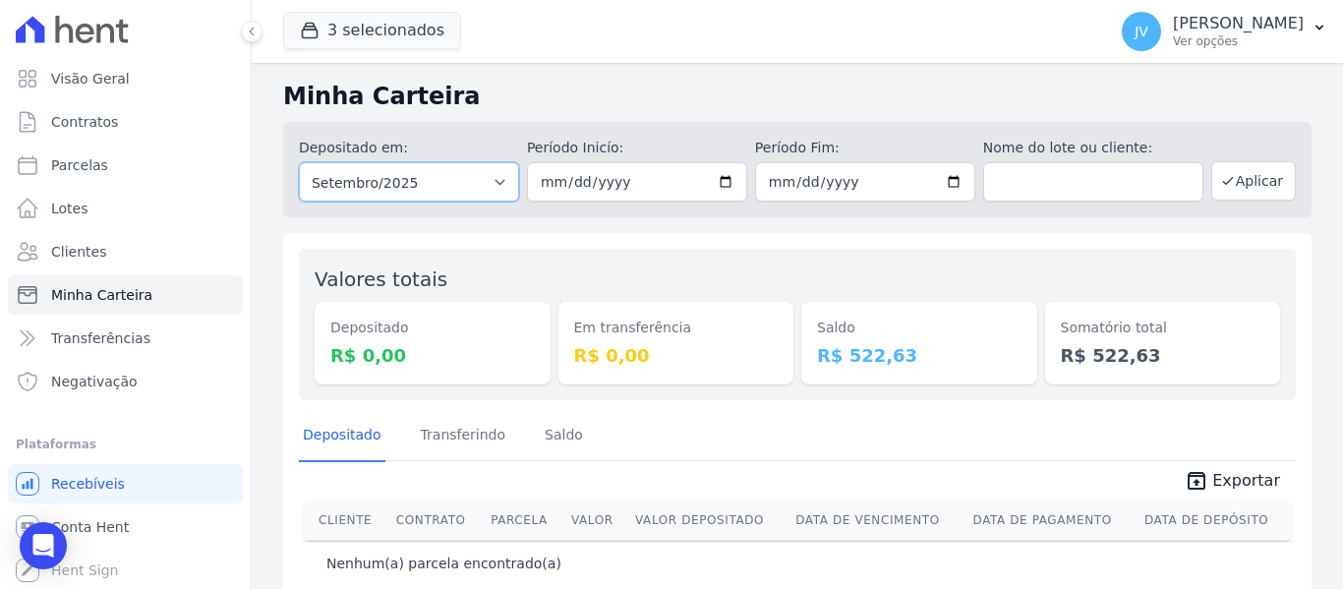
click at [470, 188] on select "Todos os meses Setembro/2022 Outubro/2022 Novembro/2022 Dezembro/2022 Janeiro/2…" at bounding box center [409, 181] width 220 height 39
select select "08/2025"
click at [299, 162] on select "Todos os meses Setembro/2022 Outubro/2022 Novembro/2022 Dezembro/2022 Janeiro/2…" at bounding box center [409, 181] width 220 height 39
click at [790, 238] on div "Valores totais Depositado R$ 0,00 Em transferência R$ 0,00 Saldo R$ 522,63 Soma…" at bounding box center [797, 419] width 1028 height 372
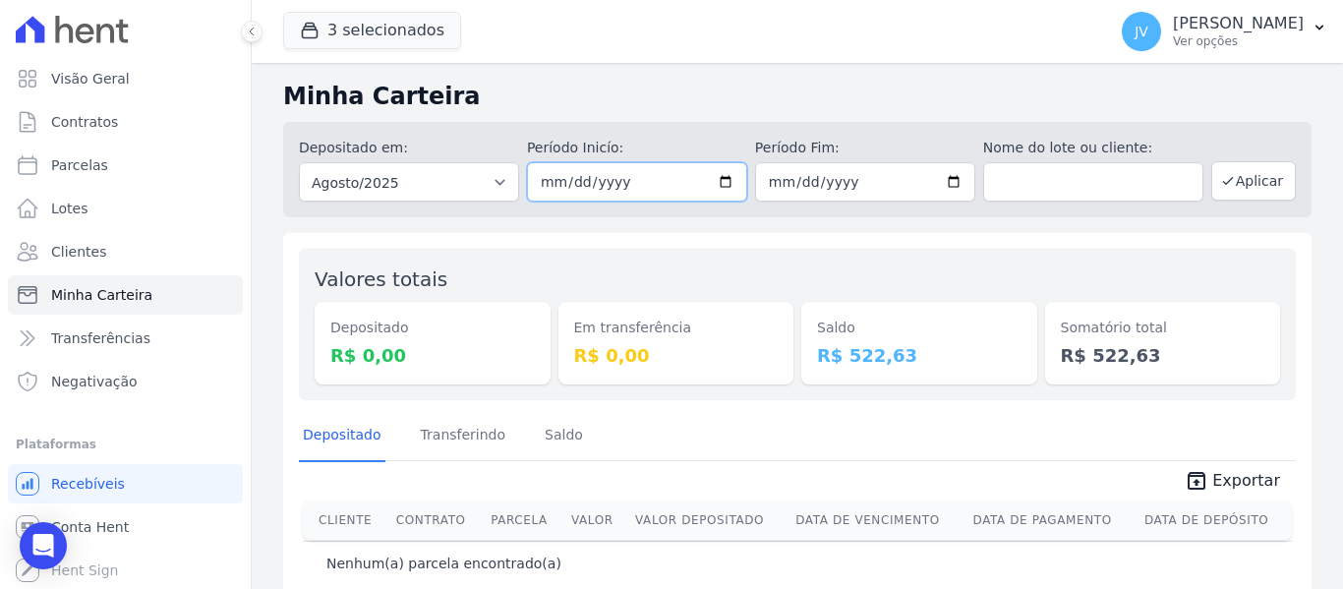
click at [547, 185] on input "date" at bounding box center [637, 181] width 220 height 39
type input "[DATE]"
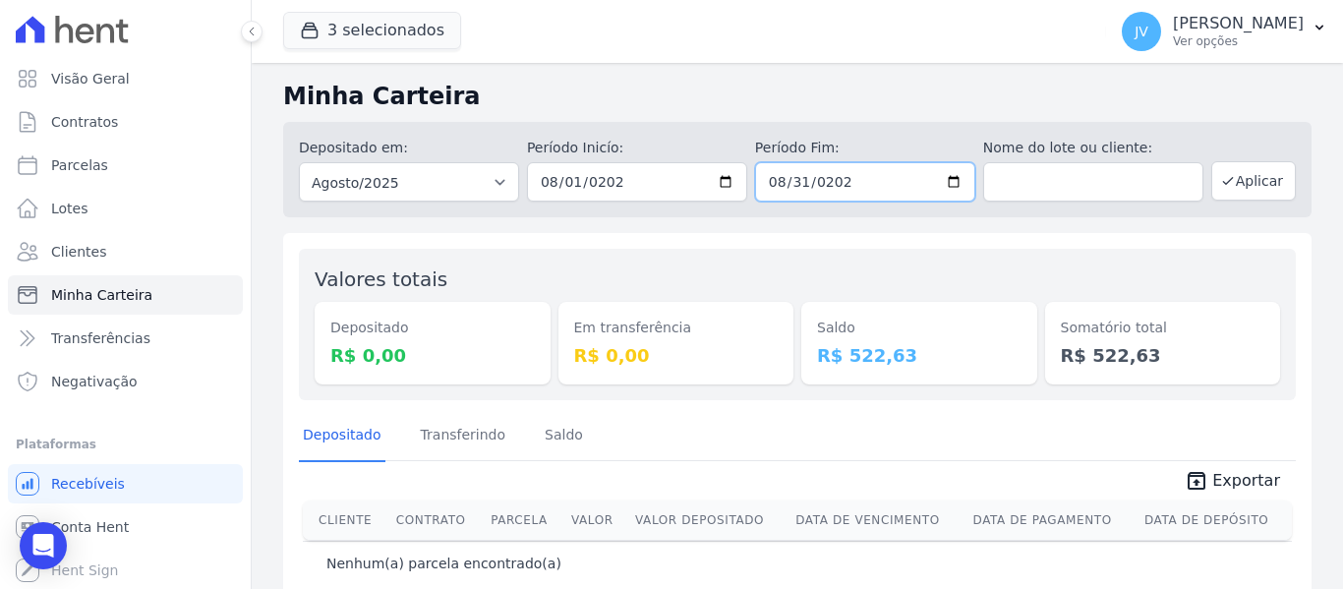
type input "[DATE]"
click at [1220, 179] on icon "button" at bounding box center [1228, 181] width 16 height 16
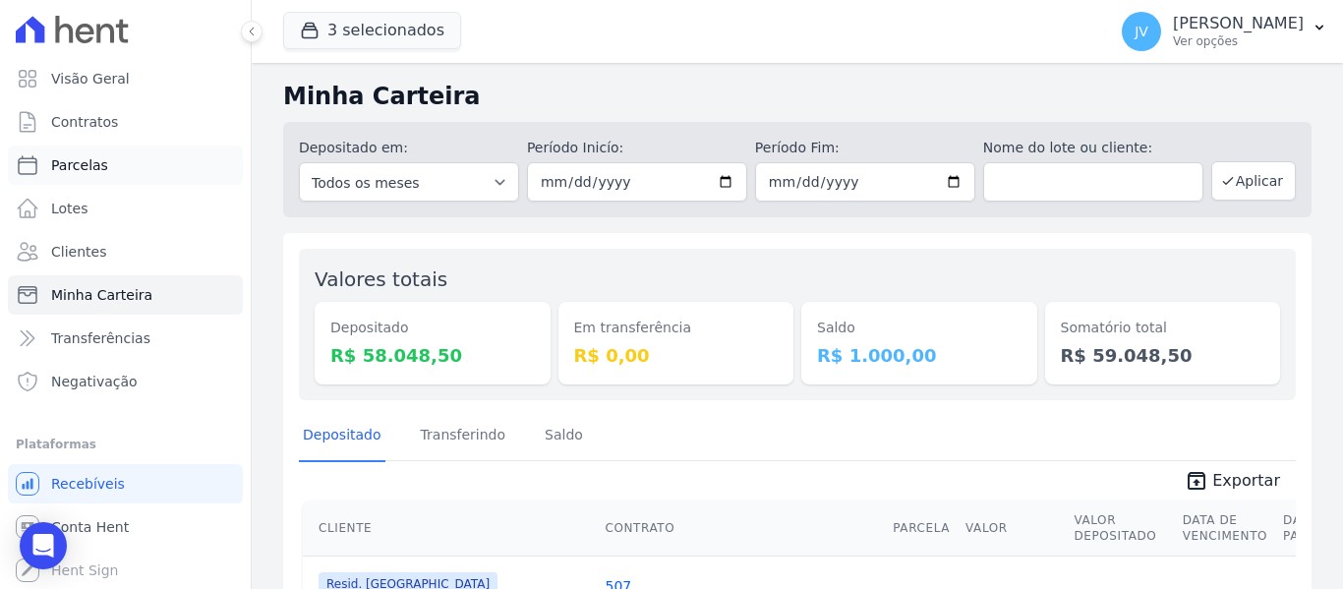
click at [107, 170] on link "Parcelas" at bounding box center [125, 164] width 235 height 39
click at [376, 25] on button "3 selecionados" at bounding box center [372, 30] width 178 height 37
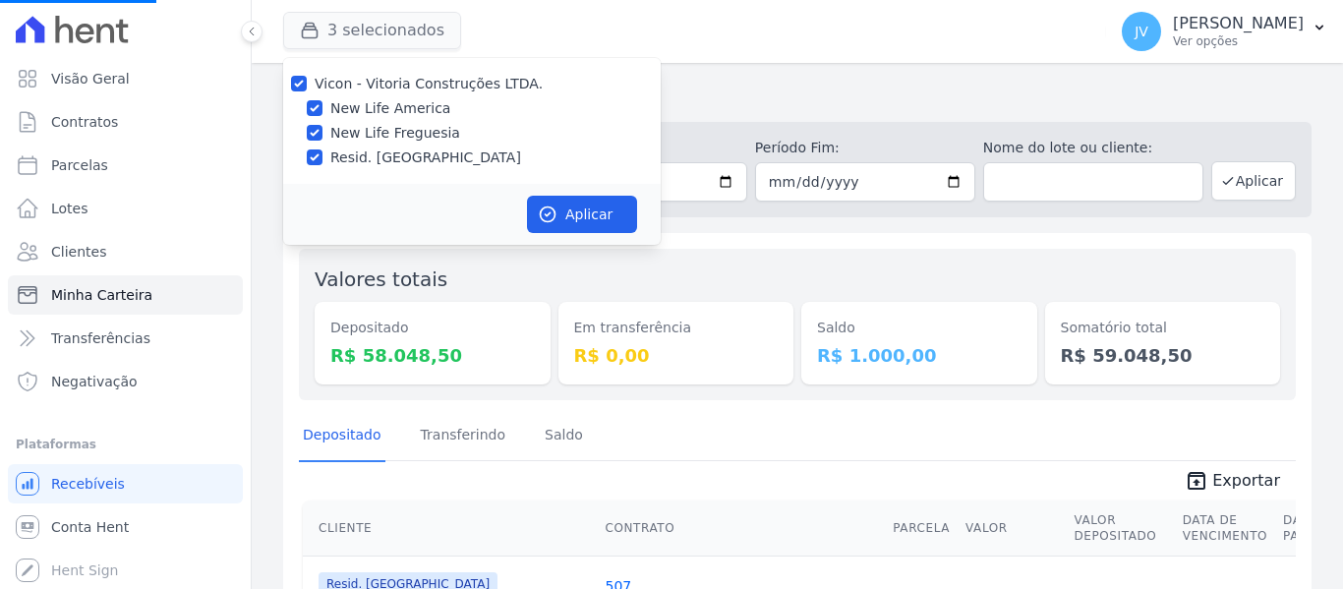
select select
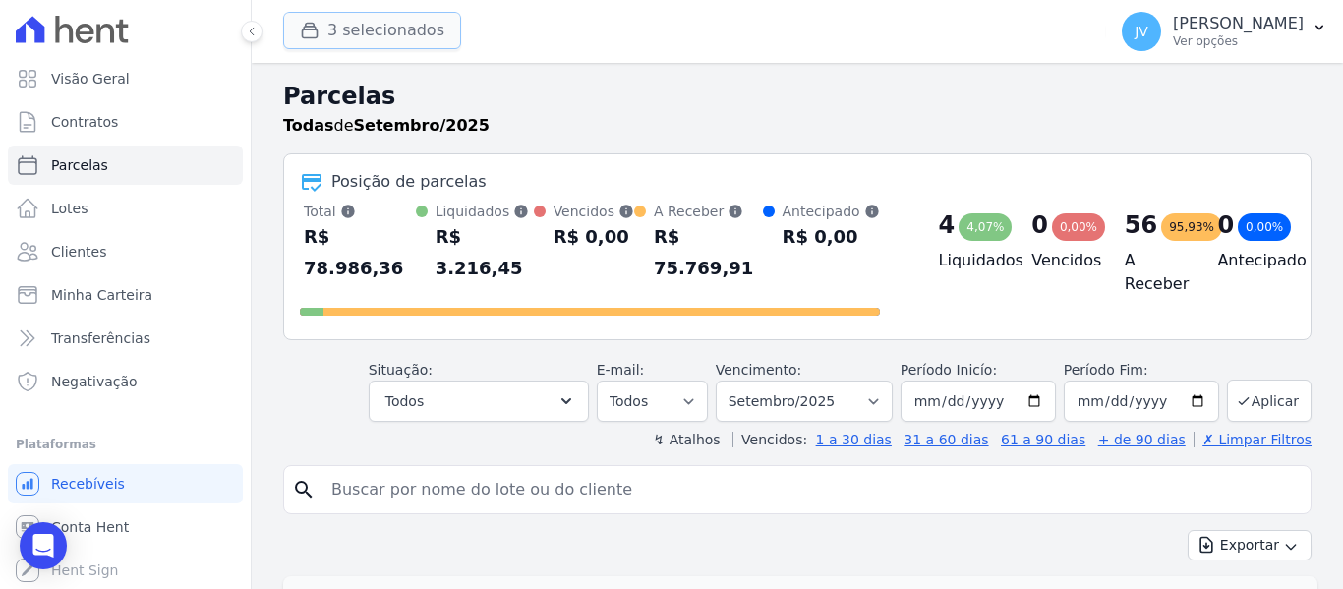
click at [362, 32] on button "3 selecionados" at bounding box center [372, 30] width 178 height 37
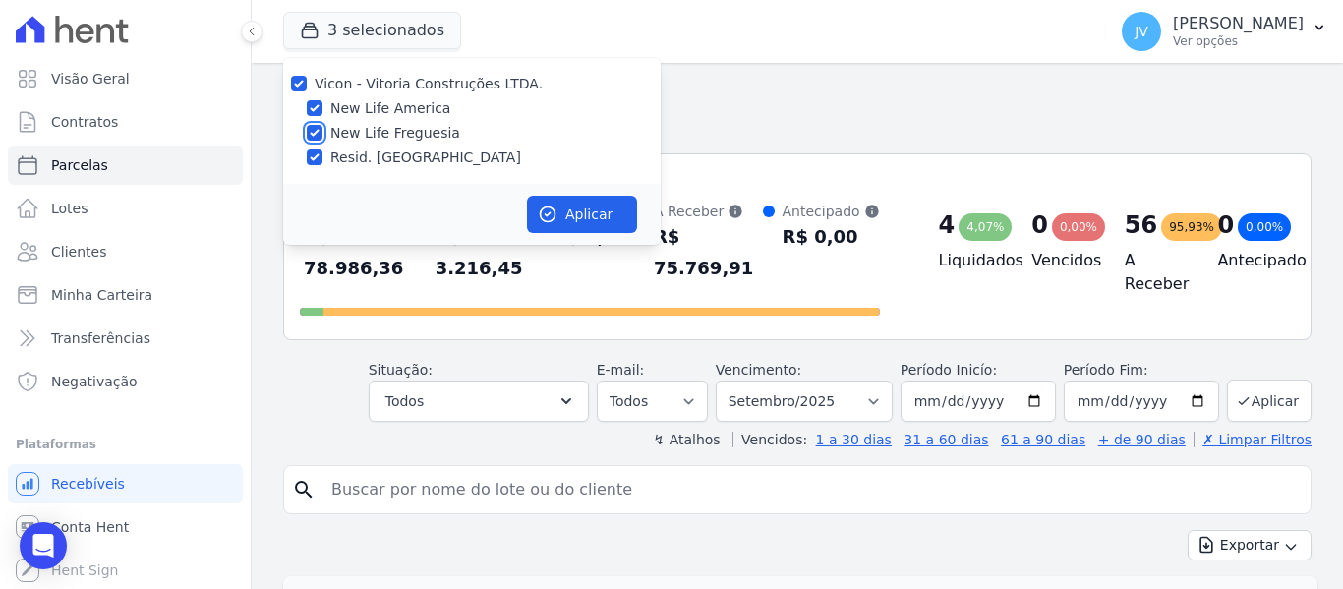
click at [310, 129] on input "New Life Freguesia" at bounding box center [315, 133] width 16 height 16
checkbox input "false"
click at [314, 159] on input "Resid. [GEOGRAPHIC_DATA]" at bounding box center [315, 157] width 16 height 16
checkbox input "false"
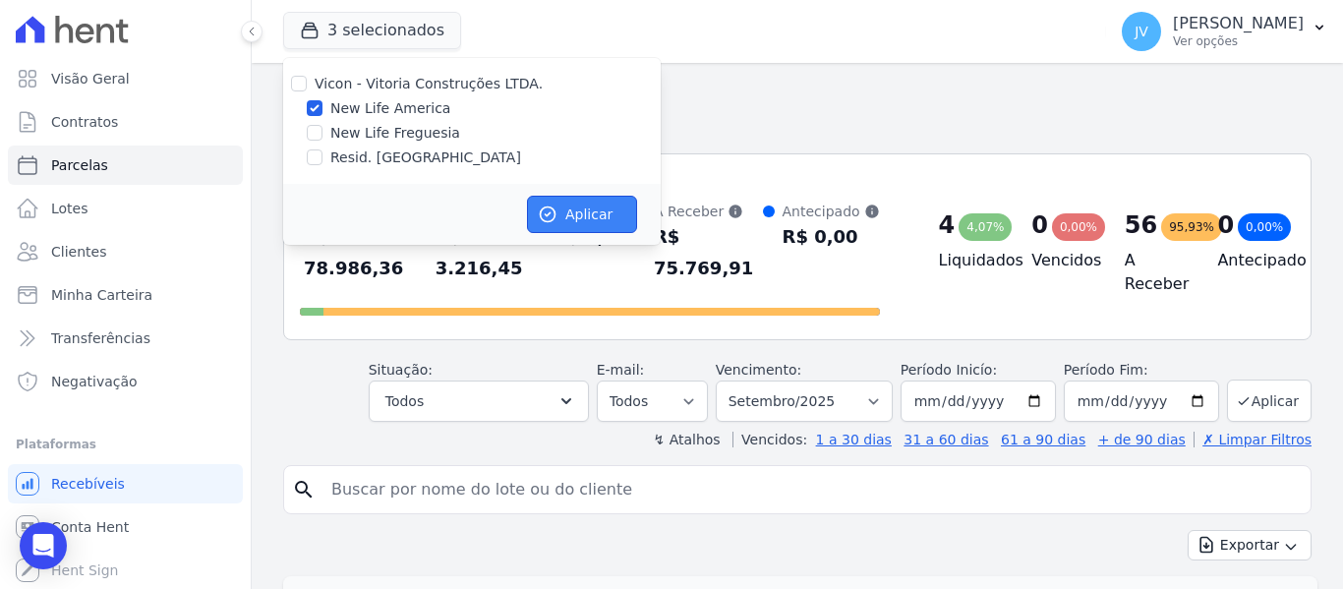
click at [636, 217] on button "Aplicar" at bounding box center [582, 214] width 110 height 37
select select
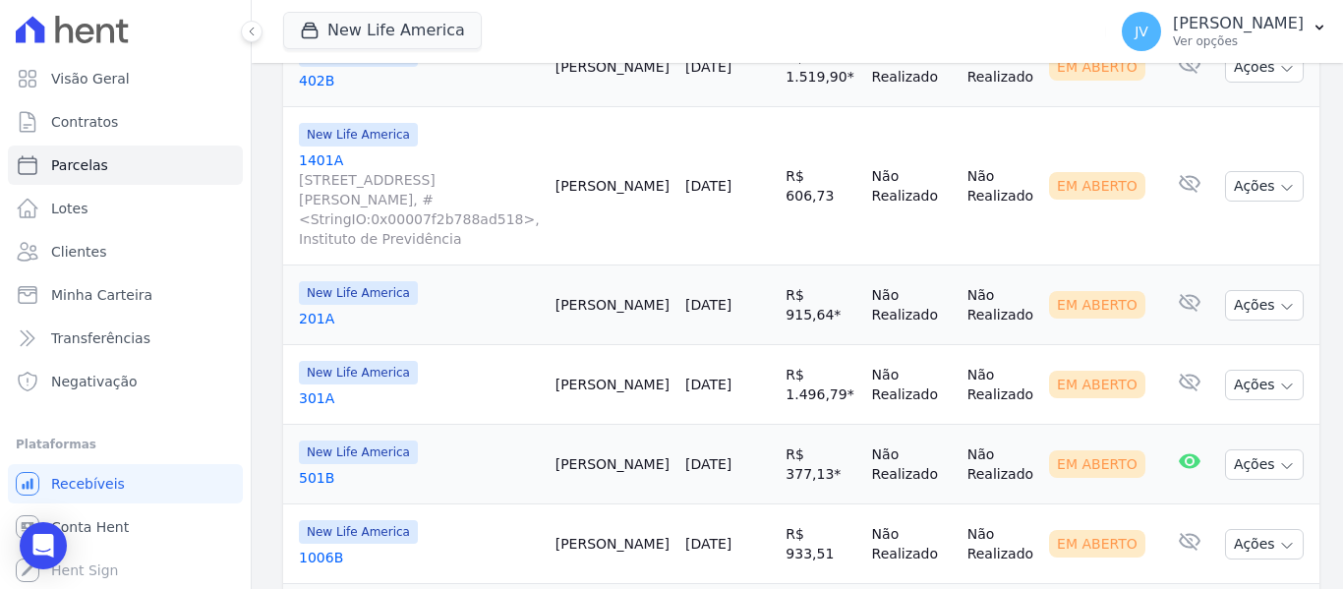
scroll to position [688, 0]
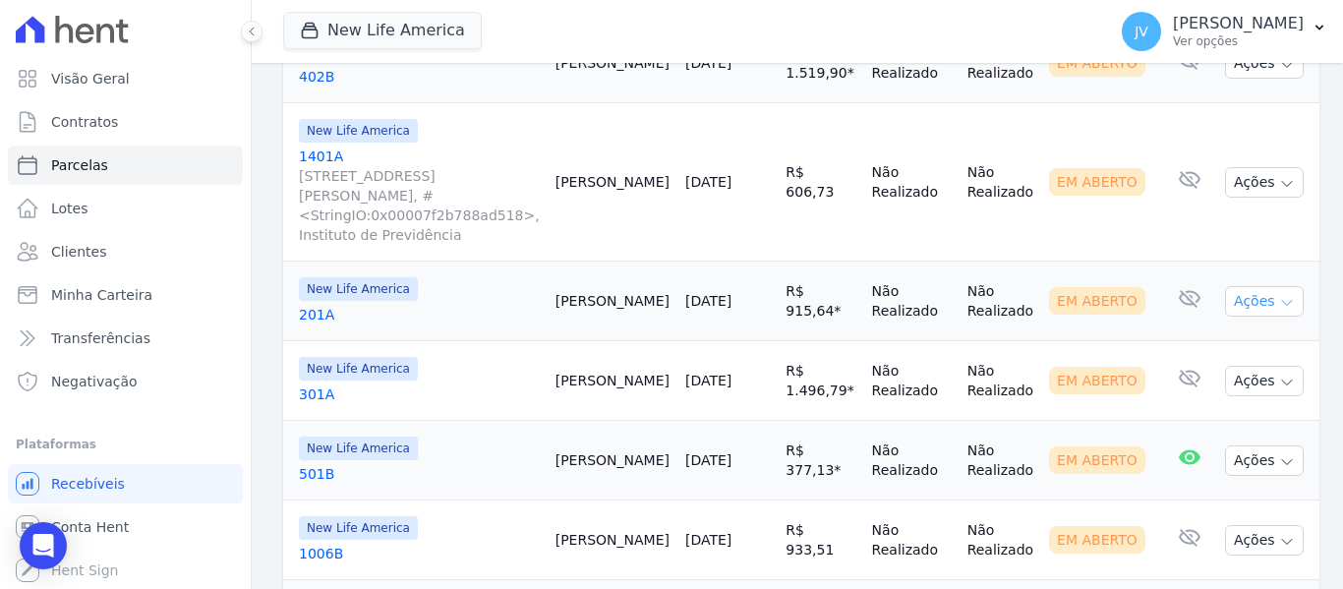
click at [1225, 286] on button "Ações" at bounding box center [1264, 301] width 79 height 30
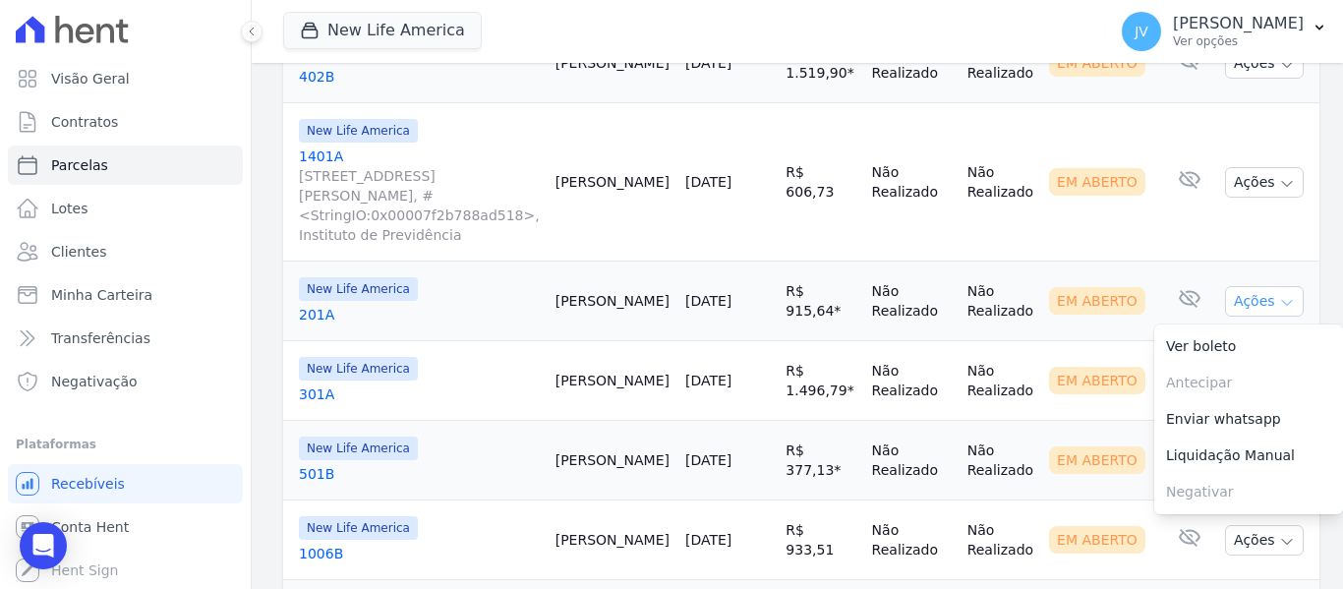
click at [1225, 286] on button "Ações" at bounding box center [1264, 301] width 79 height 30
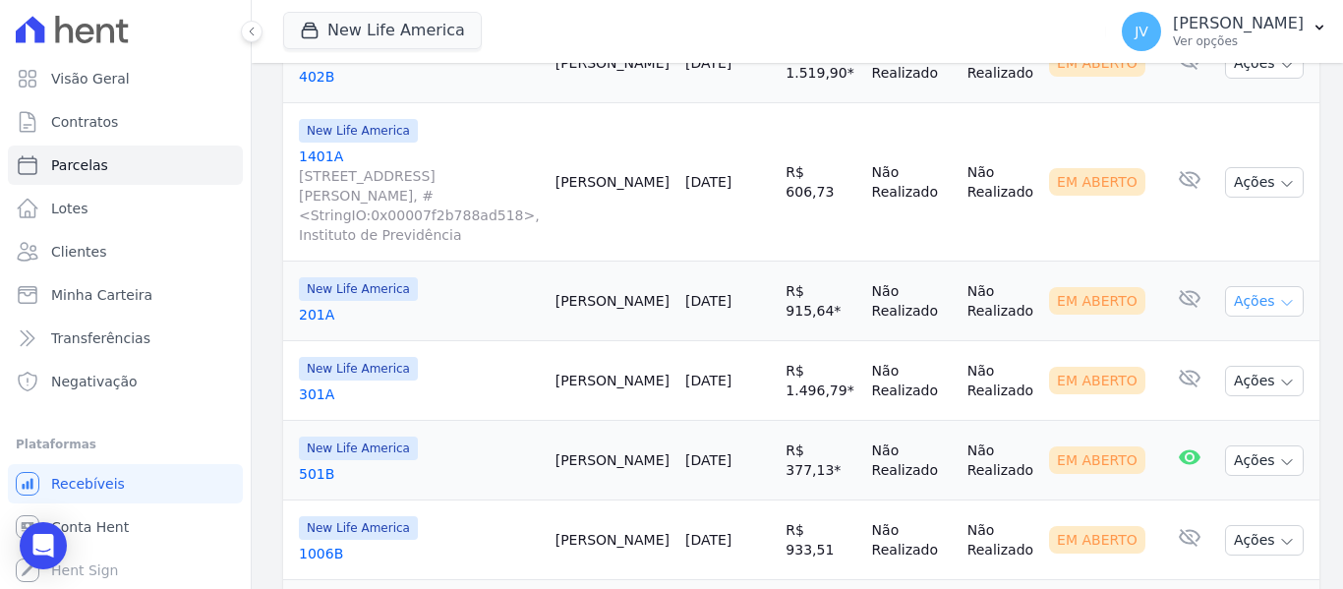
click at [1279, 295] on icon "button" at bounding box center [1287, 303] width 16 height 16
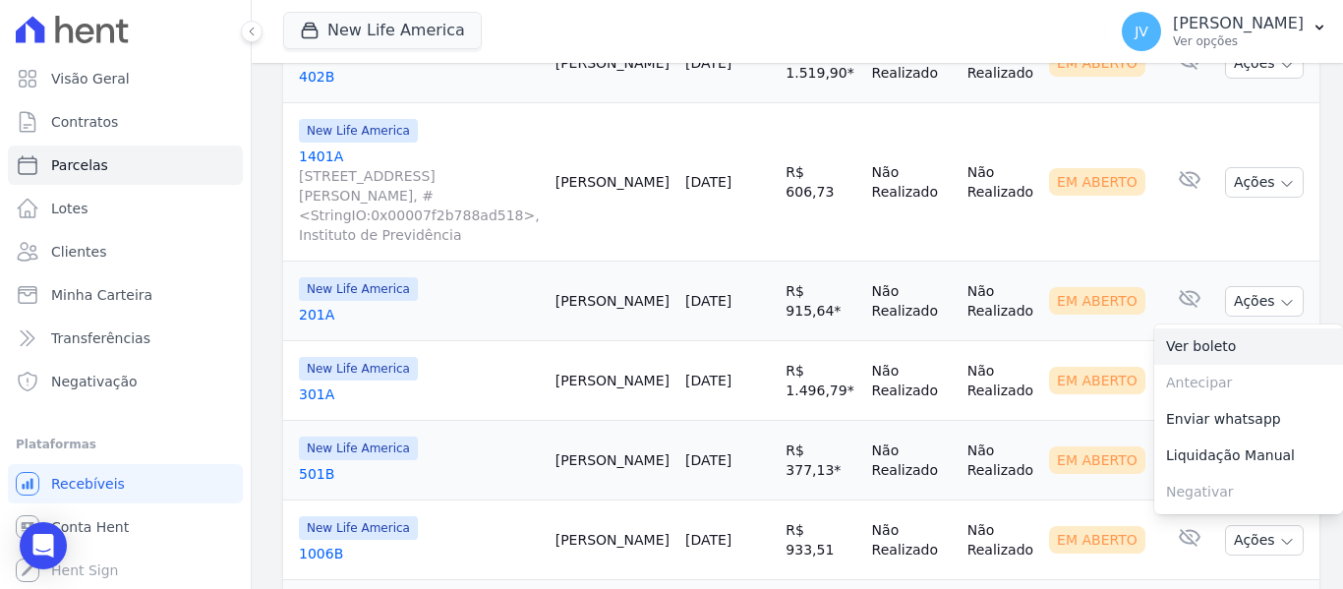
click at [1194, 328] on link "Ver boleto" at bounding box center [1248, 346] width 189 height 36
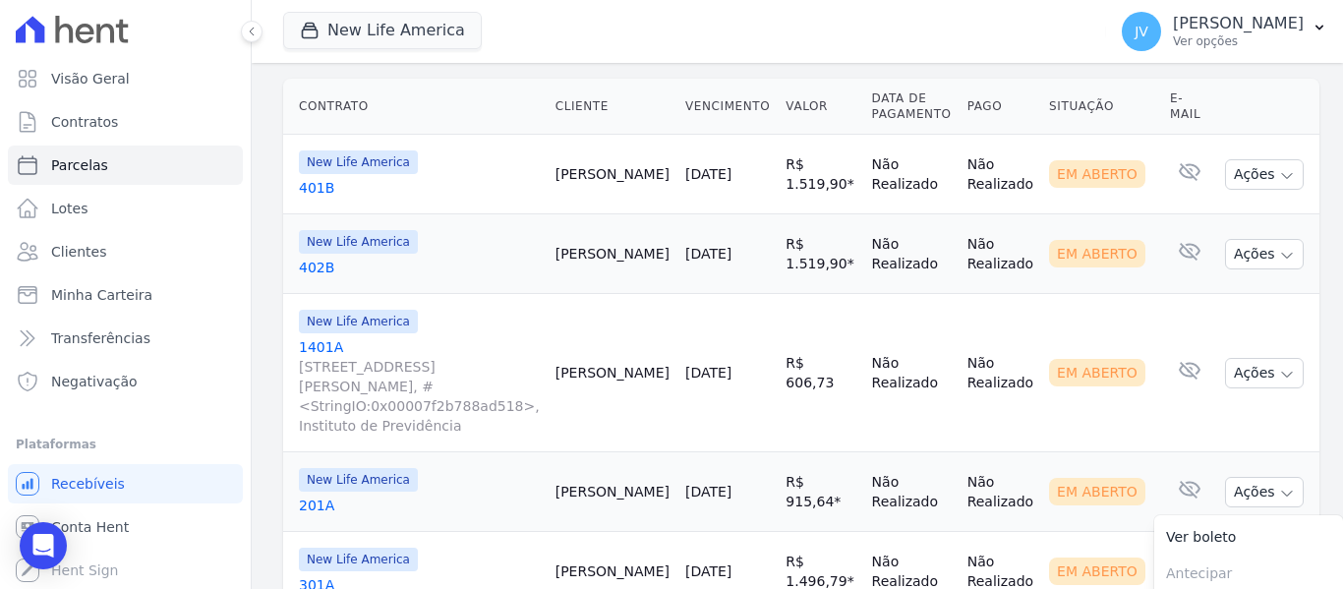
scroll to position [491, 0]
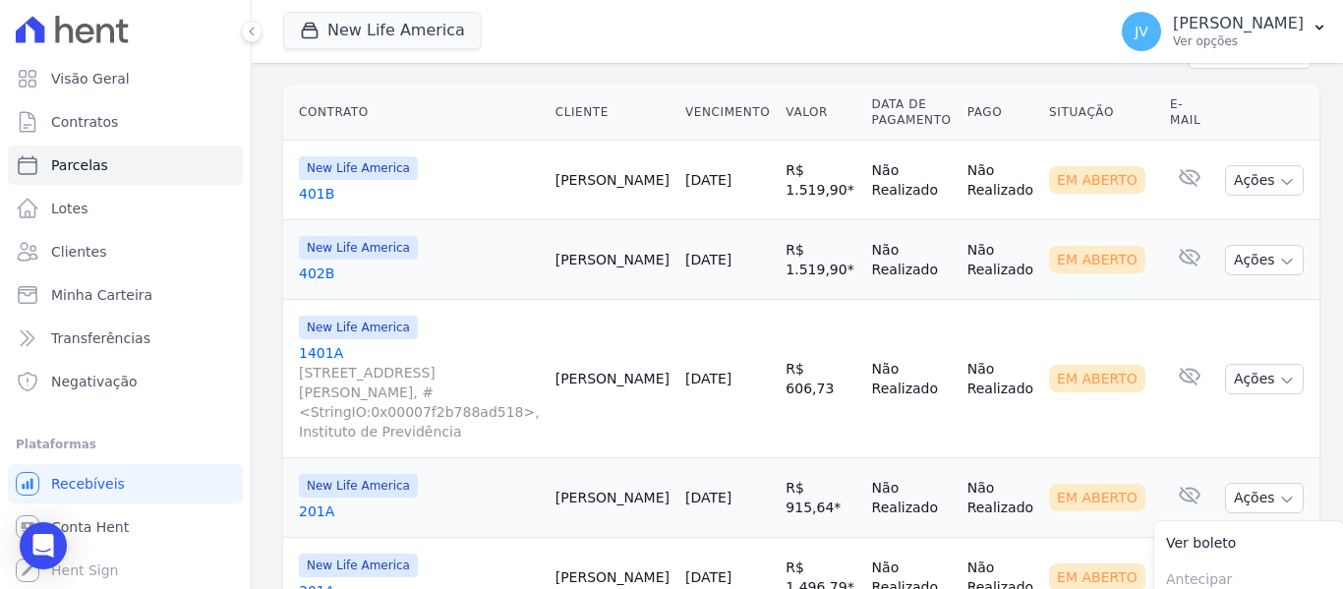
click at [697, 489] on link "[DATE]" at bounding box center [708, 497] width 46 height 16
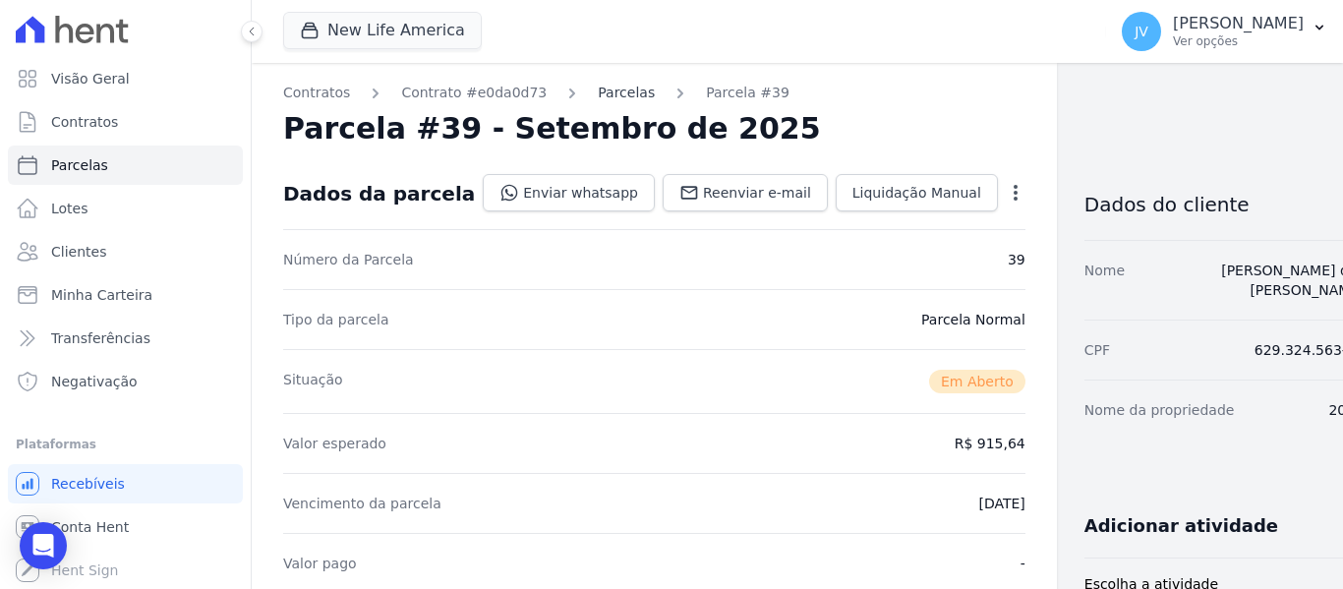
click at [615, 97] on link "Parcelas" at bounding box center [626, 93] width 57 height 21
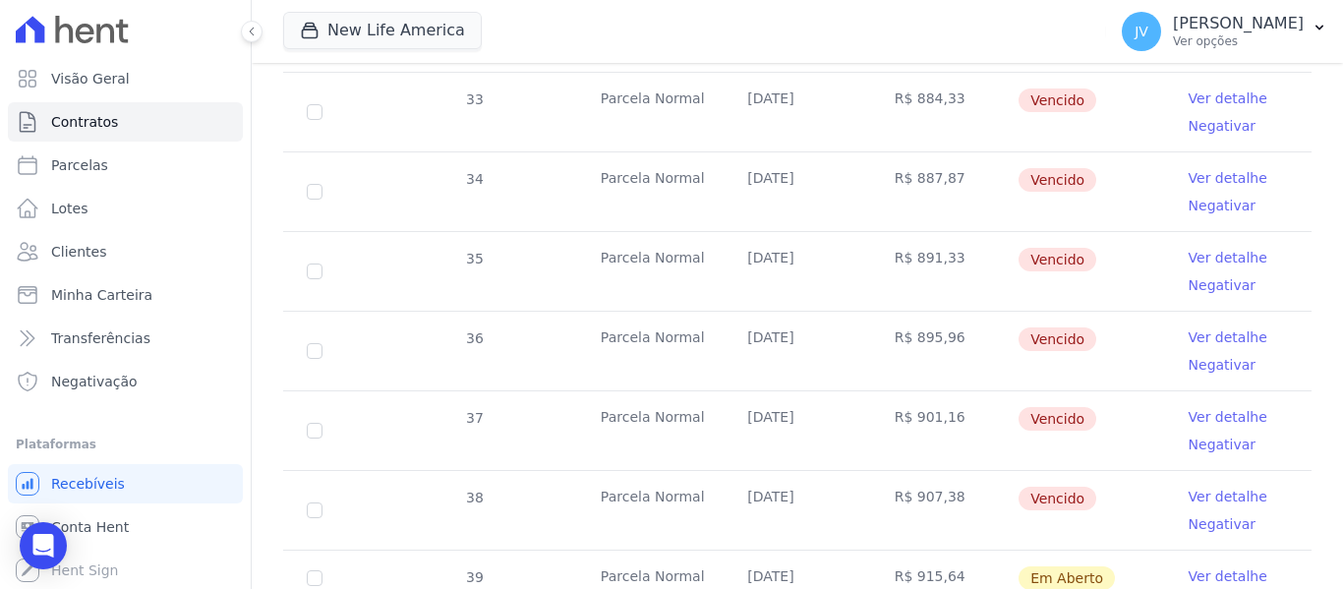
scroll to position [784, 0]
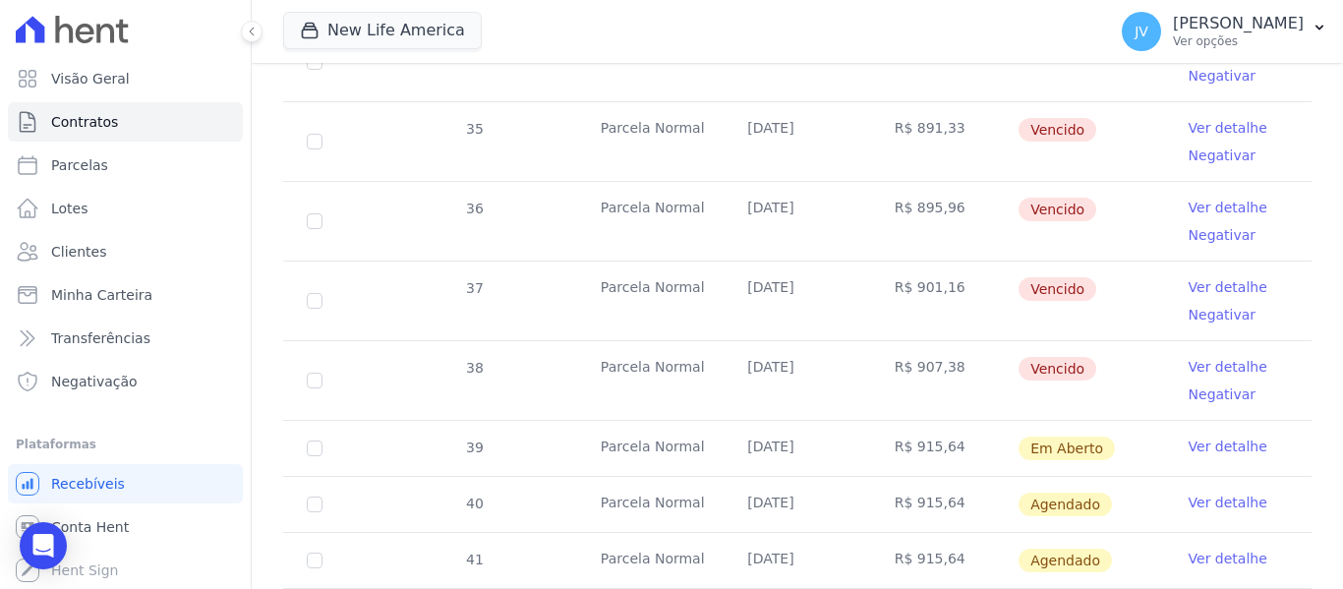
click at [1188, 436] on link "Ver detalhe" at bounding box center [1227, 446] width 79 height 20
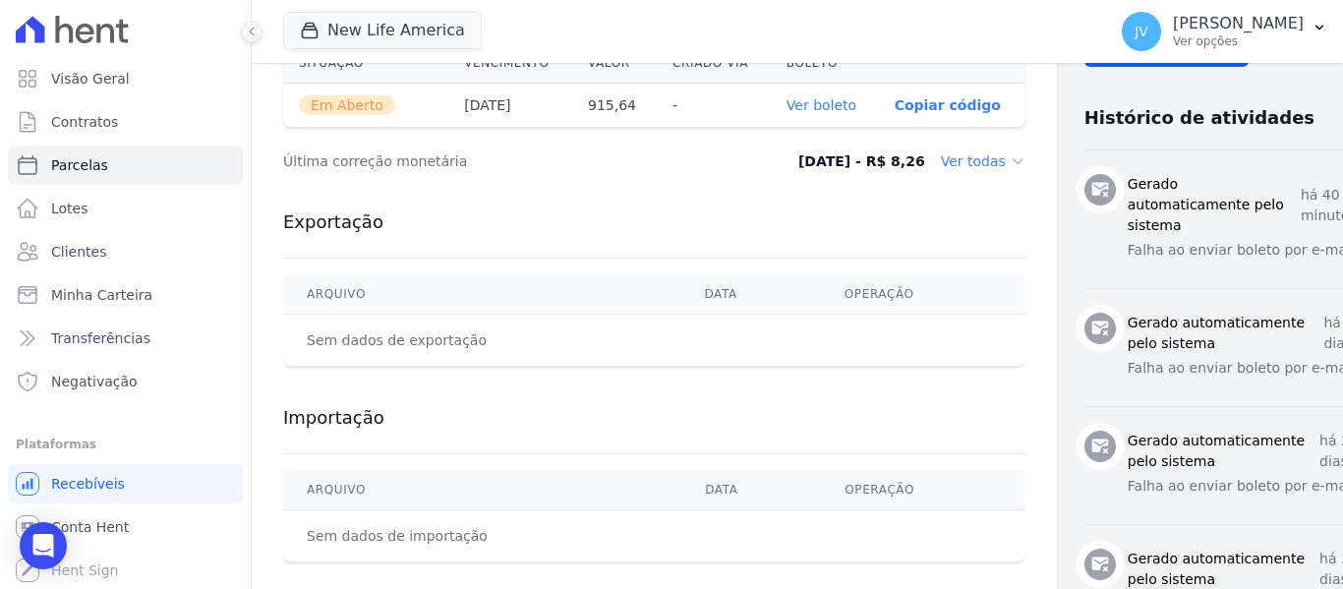
scroll to position [688, 0]
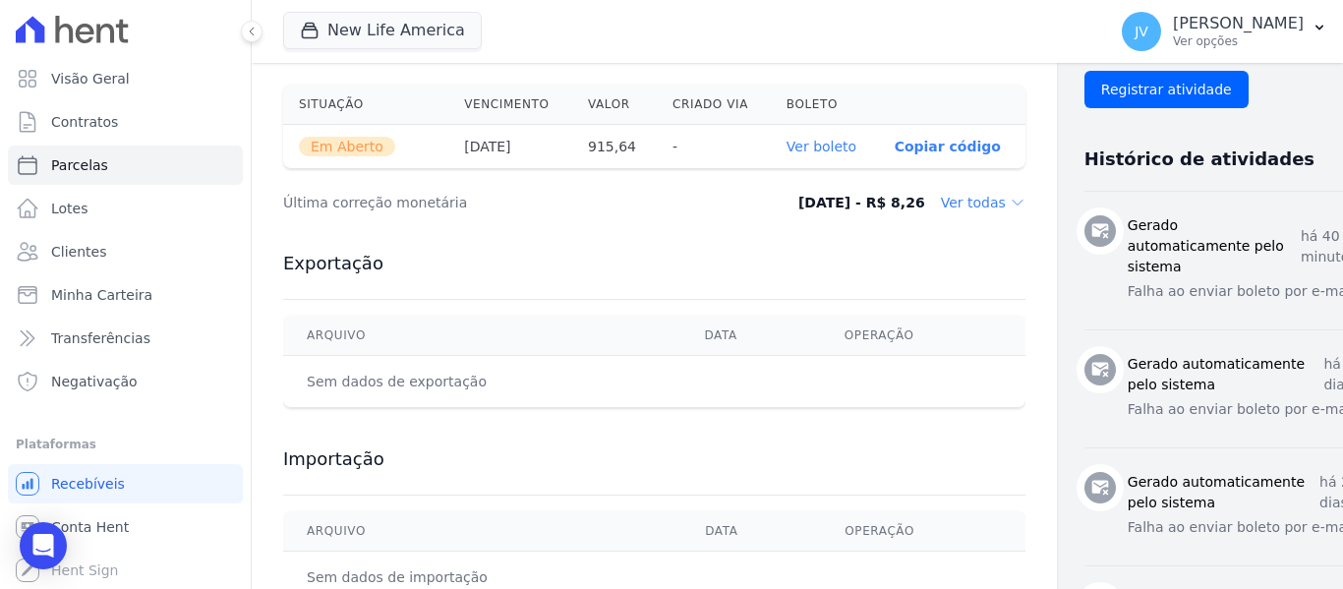
click at [786, 145] on link "Ver boleto" at bounding box center [821, 147] width 70 height 16
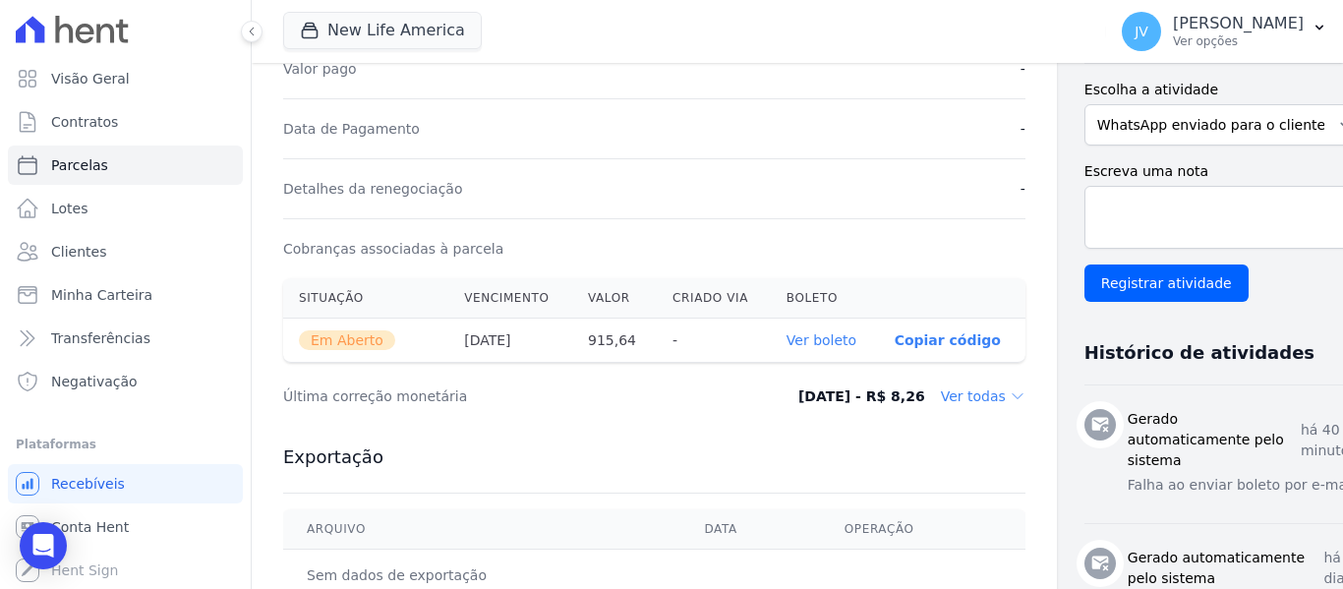
scroll to position [393, 0]
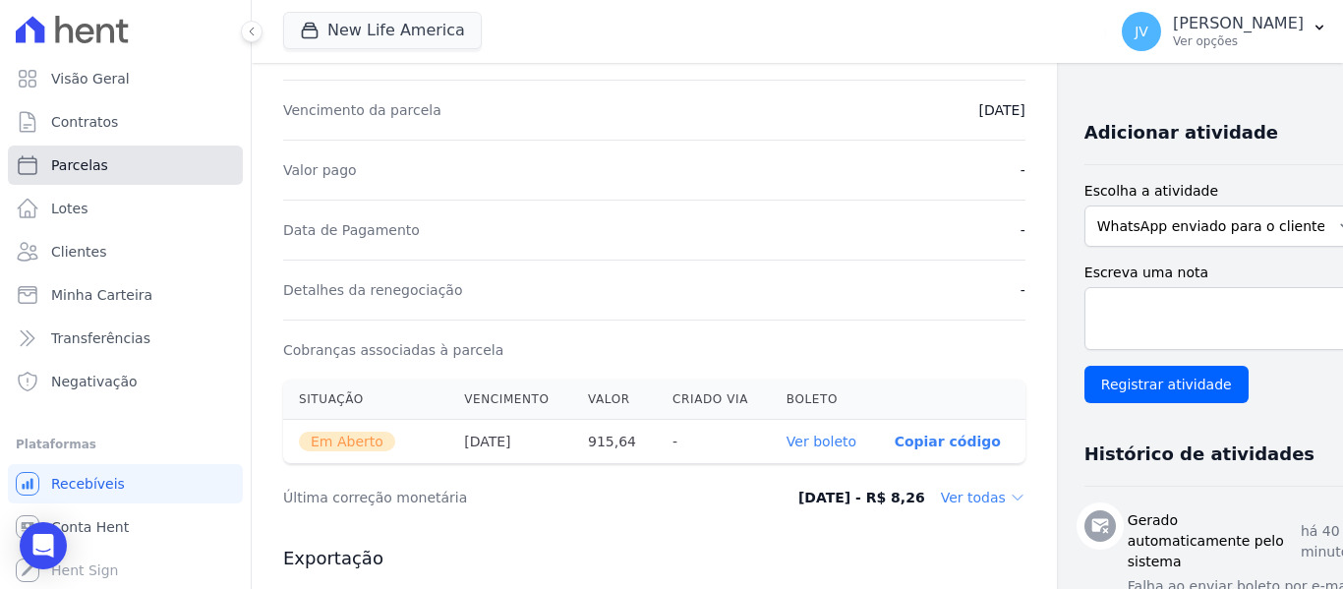
click at [69, 168] on span "Parcelas" at bounding box center [79, 165] width 57 height 20
select select
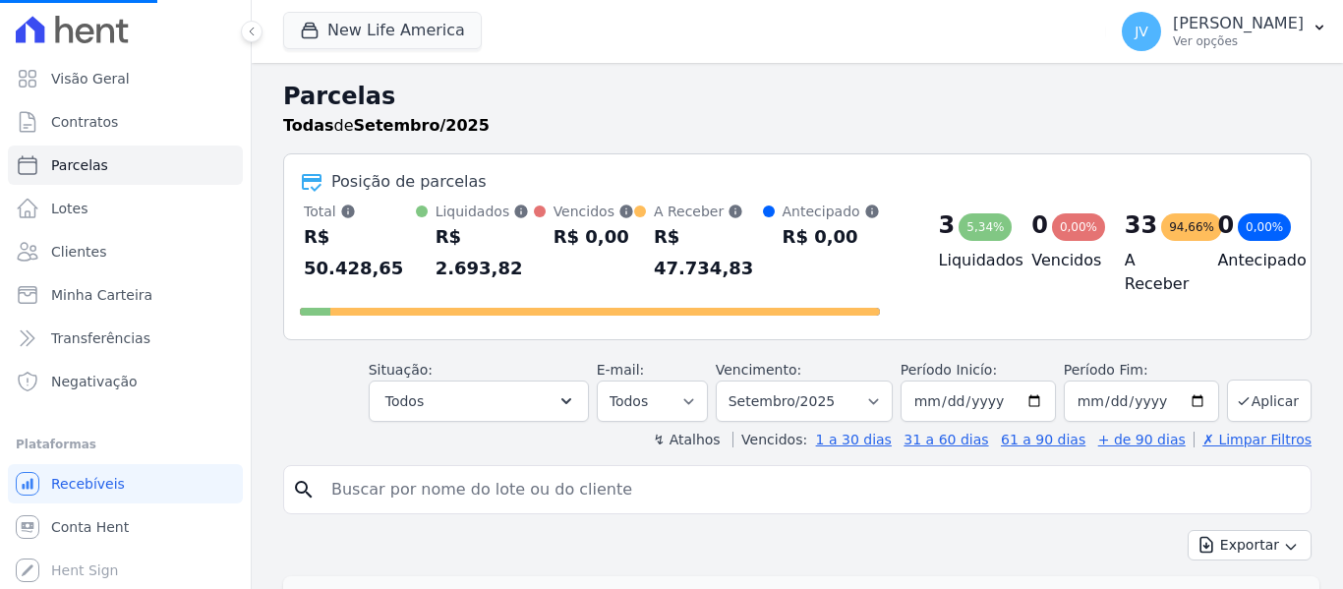
select select
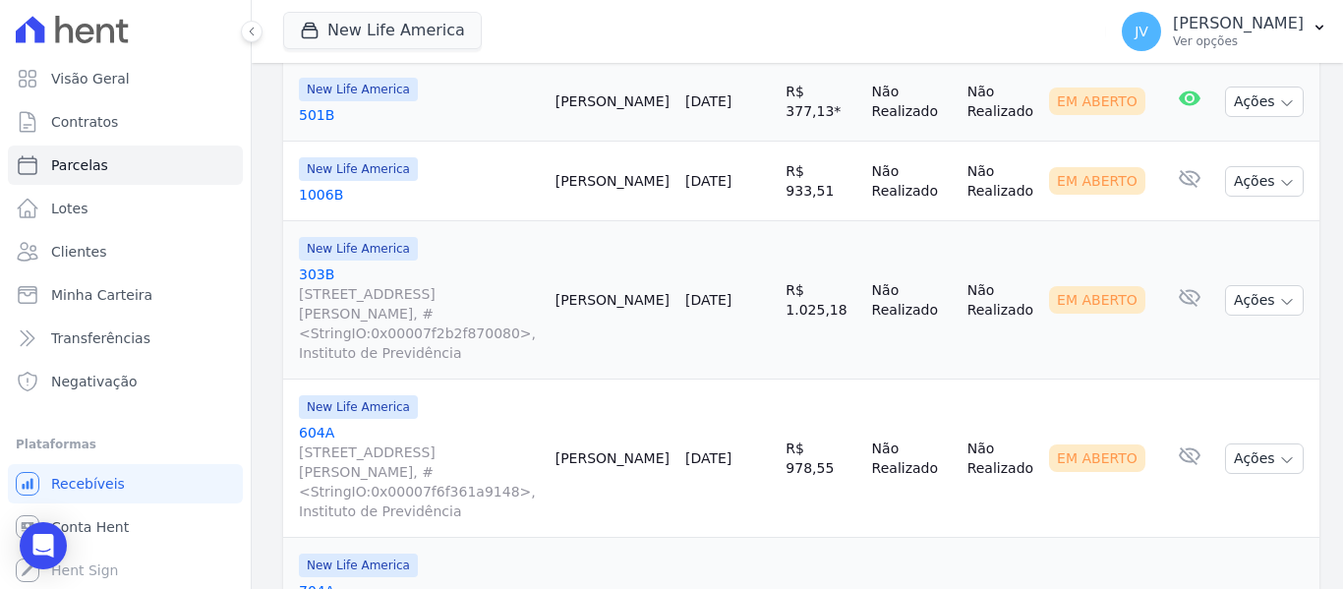
scroll to position [1081, 0]
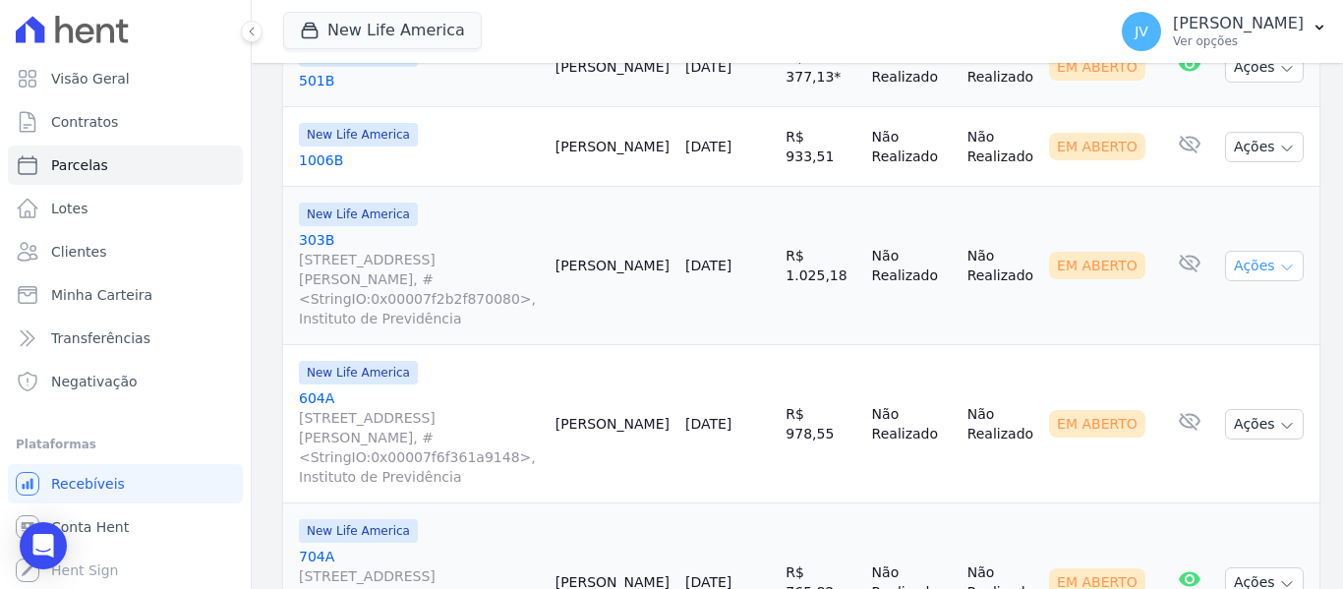
click at [1229, 251] on button "Ações" at bounding box center [1264, 266] width 79 height 30
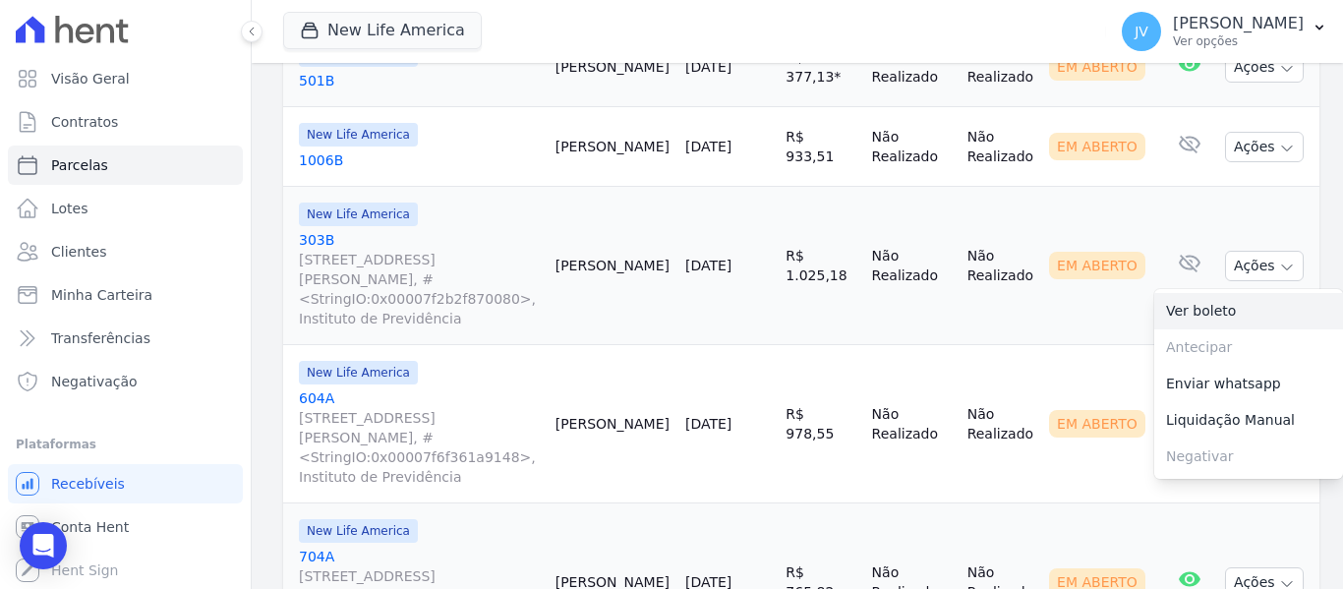
click at [1176, 293] on link "Ver boleto" at bounding box center [1248, 311] width 189 height 36
click at [1021, 345] on td "Não Realizado" at bounding box center [1000, 424] width 82 height 158
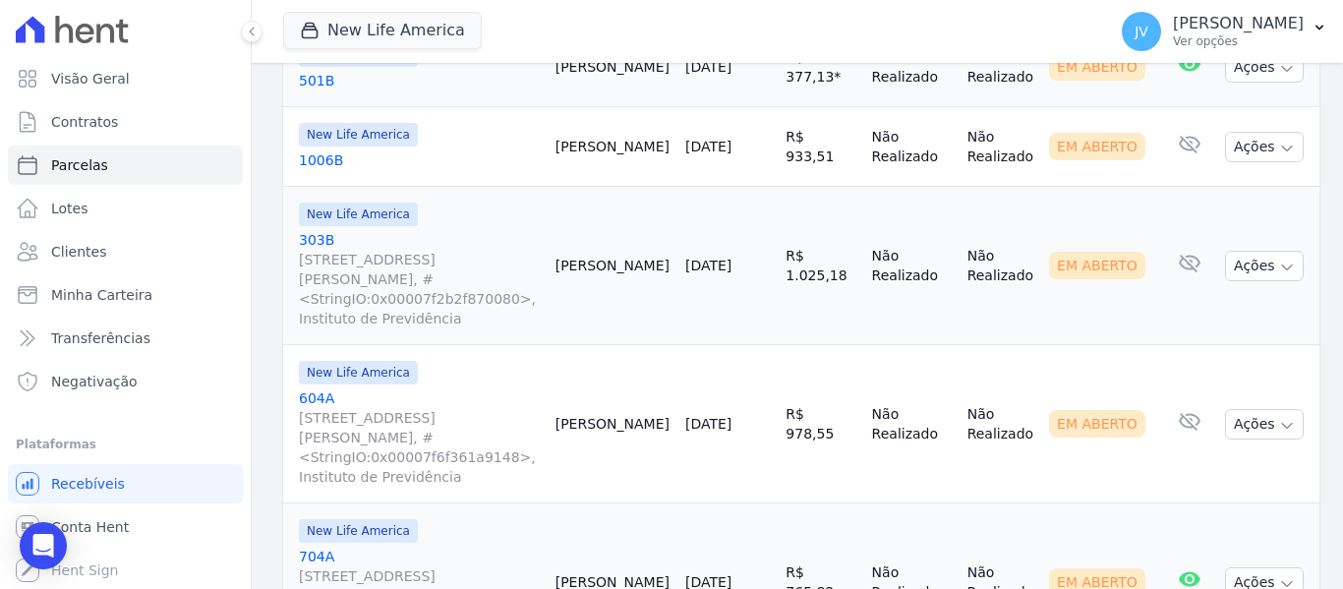
scroll to position [1179, 0]
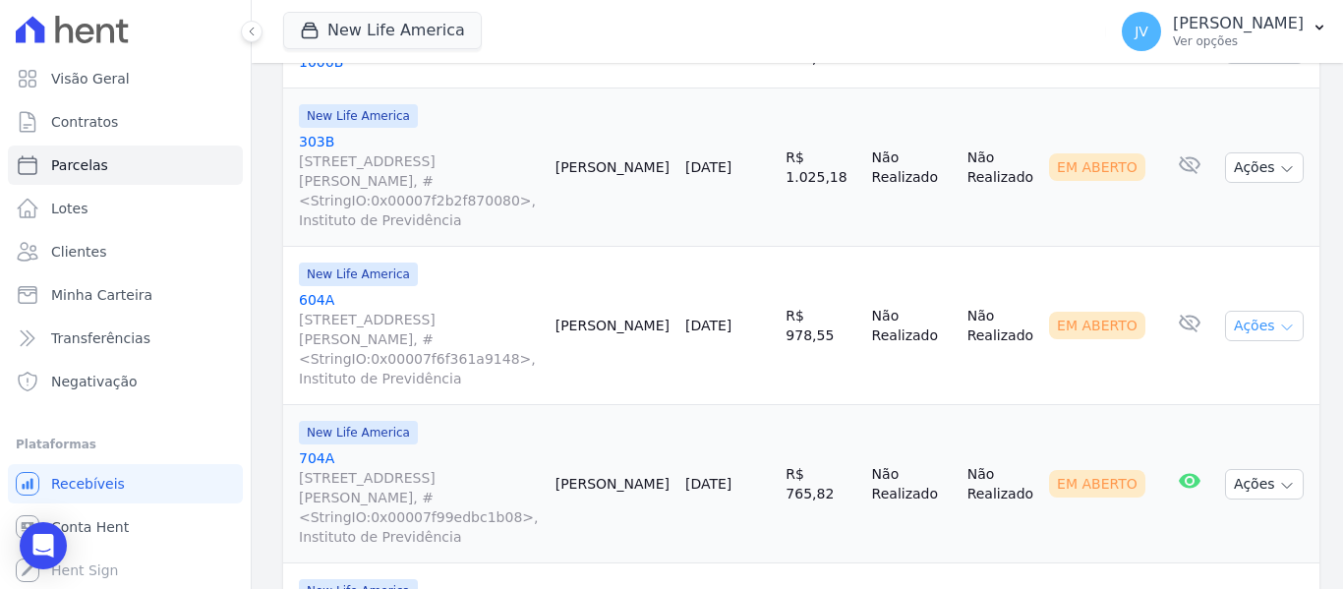
click at [1227, 311] on button "Ações" at bounding box center [1264, 326] width 79 height 30
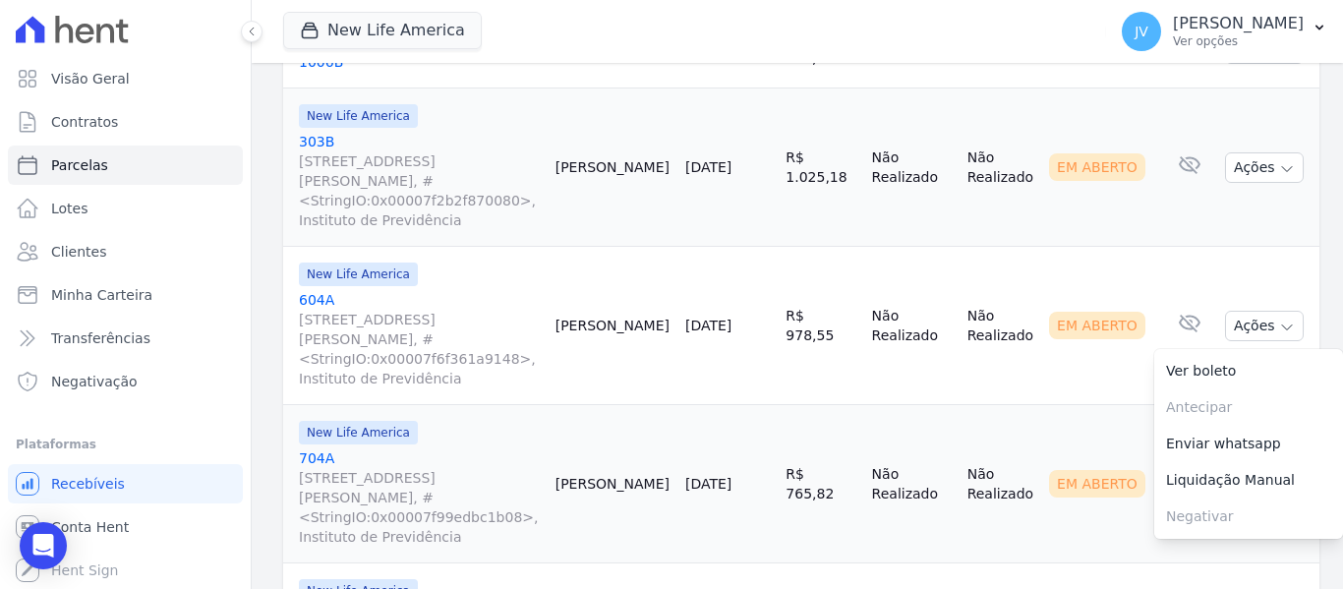
click at [980, 329] on td "Não Realizado" at bounding box center [1000, 326] width 82 height 158
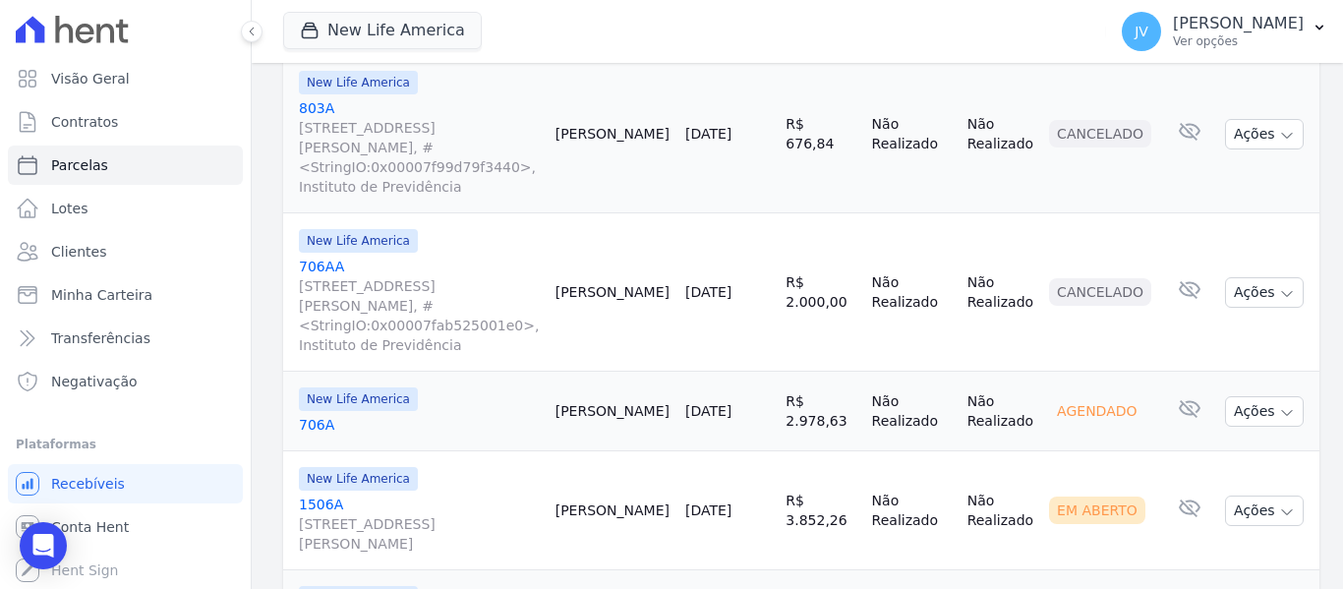
scroll to position [2261, 0]
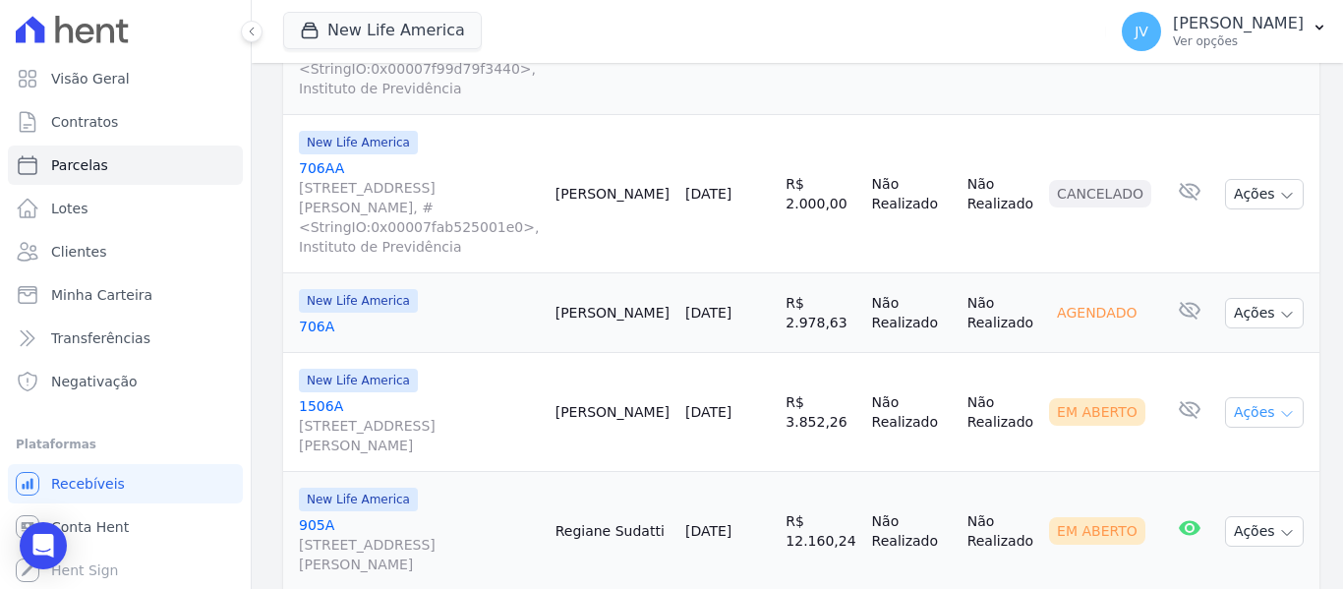
click at [1244, 397] on button "Ações" at bounding box center [1264, 412] width 79 height 30
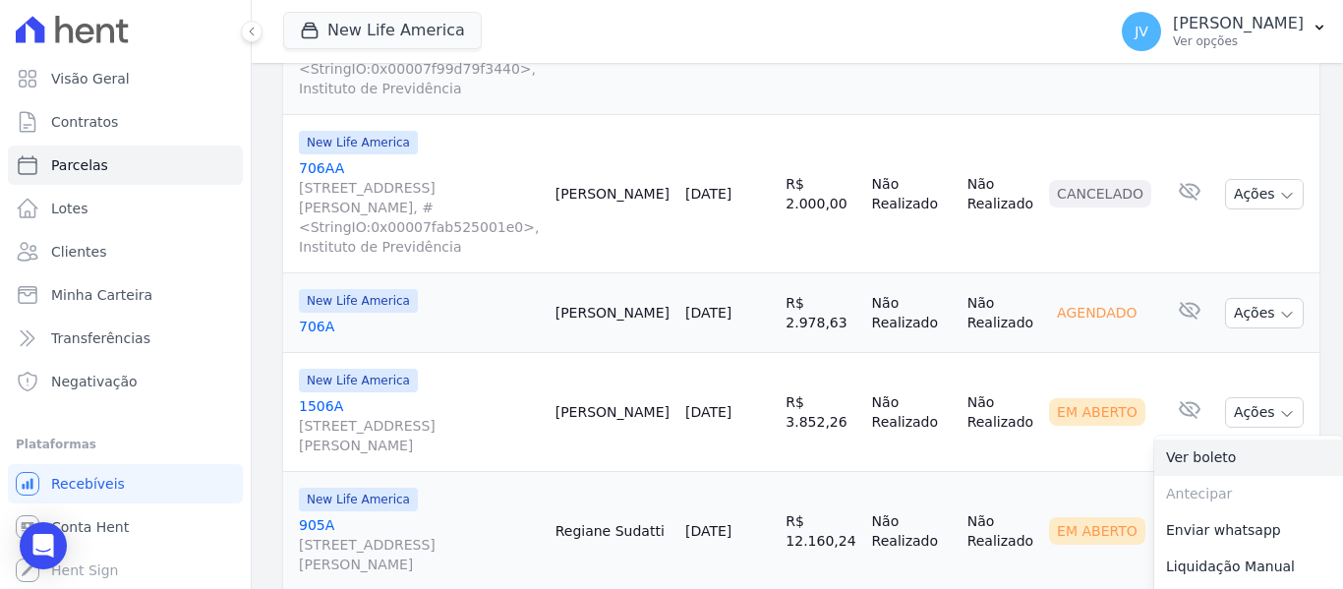
click at [1170, 439] on link "Ver boleto" at bounding box center [1248, 457] width 189 height 36
click at [1023, 353] on td "Não Realizado" at bounding box center [1000, 412] width 82 height 119
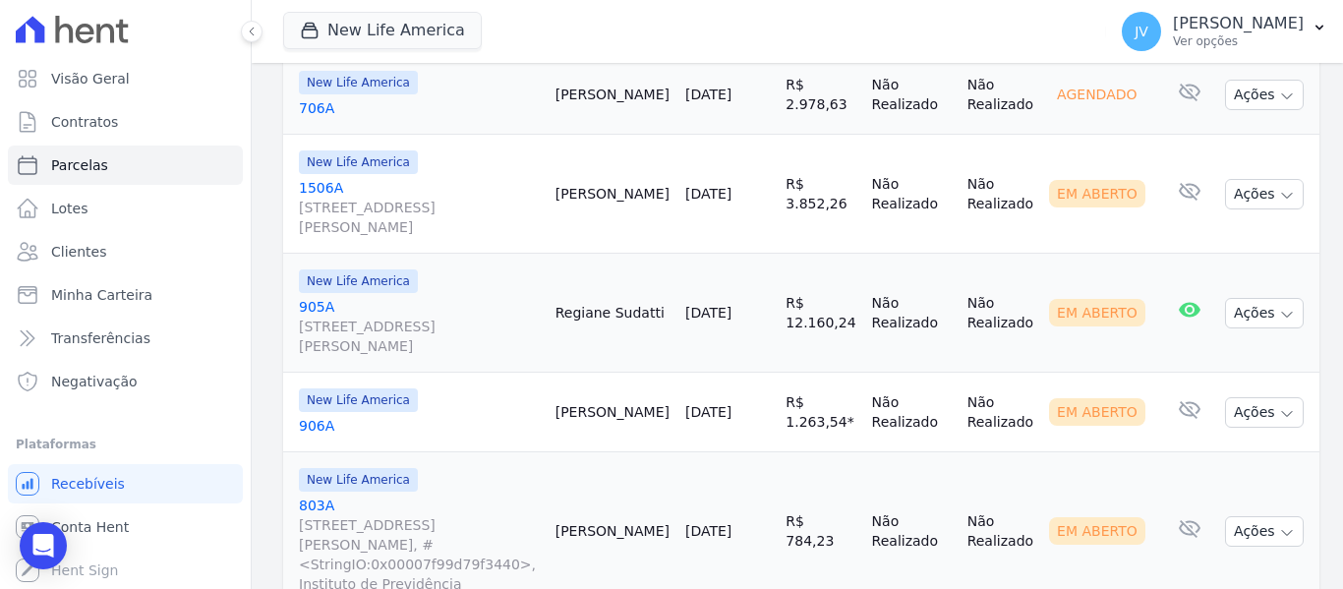
scroll to position [2457, 0]
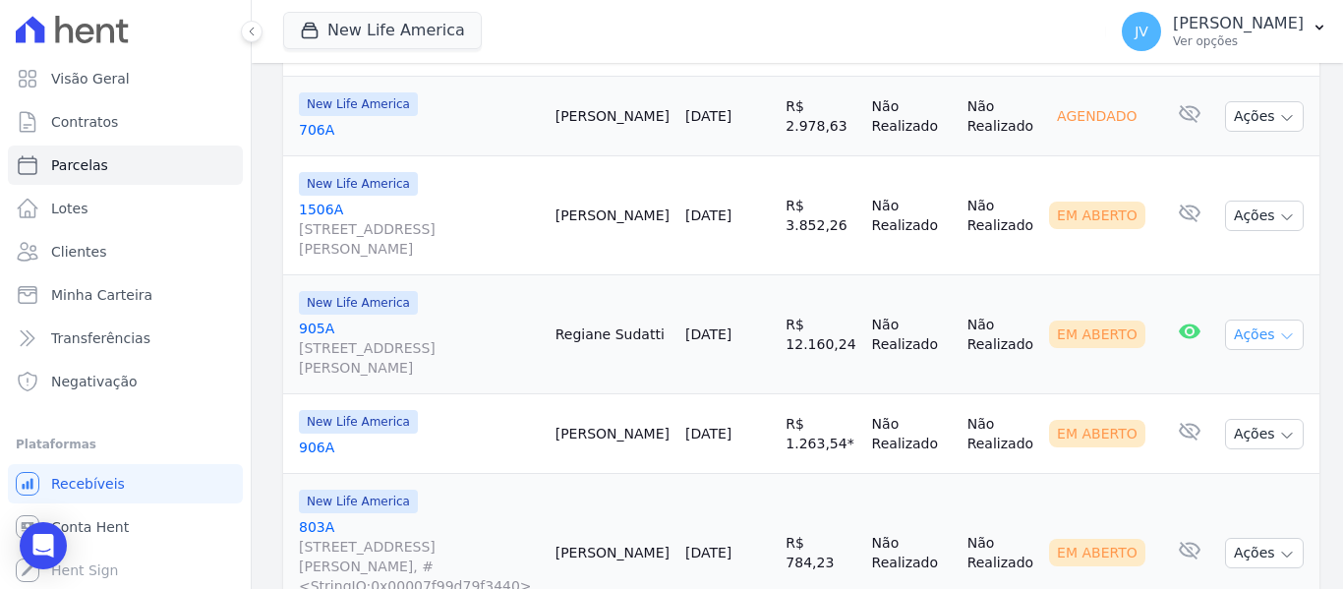
click at [1249, 319] on button "Ações" at bounding box center [1264, 334] width 79 height 30
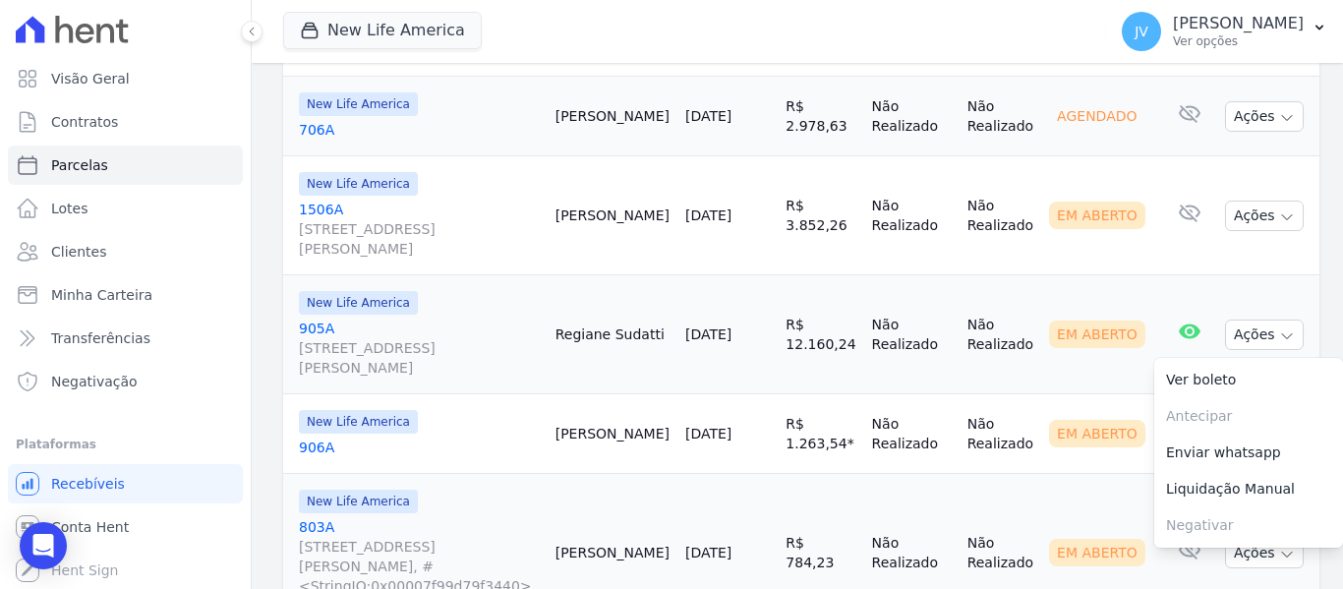
click at [1041, 275] on td "Em Aberto" at bounding box center [1101, 334] width 121 height 119
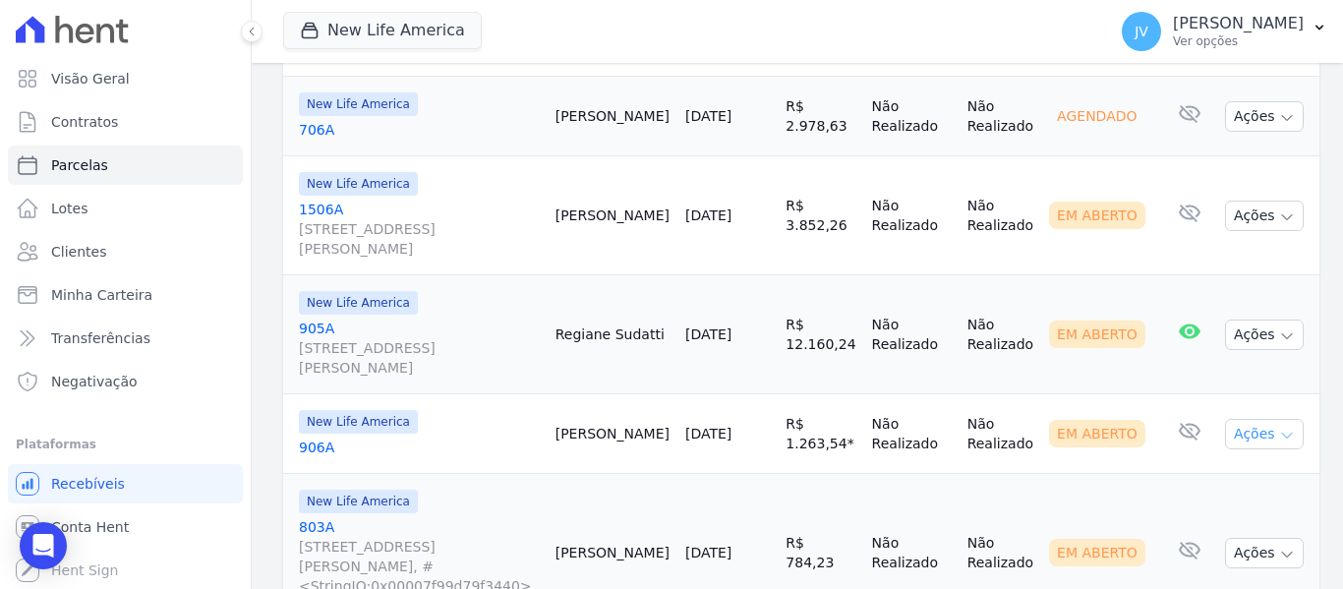
click at [1231, 419] on button "Ações" at bounding box center [1264, 434] width 79 height 30
click at [1219, 461] on link "Ver boleto" at bounding box center [1248, 479] width 189 height 36
click at [1041, 394] on td "Em Aberto" at bounding box center [1101, 434] width 121 height 80
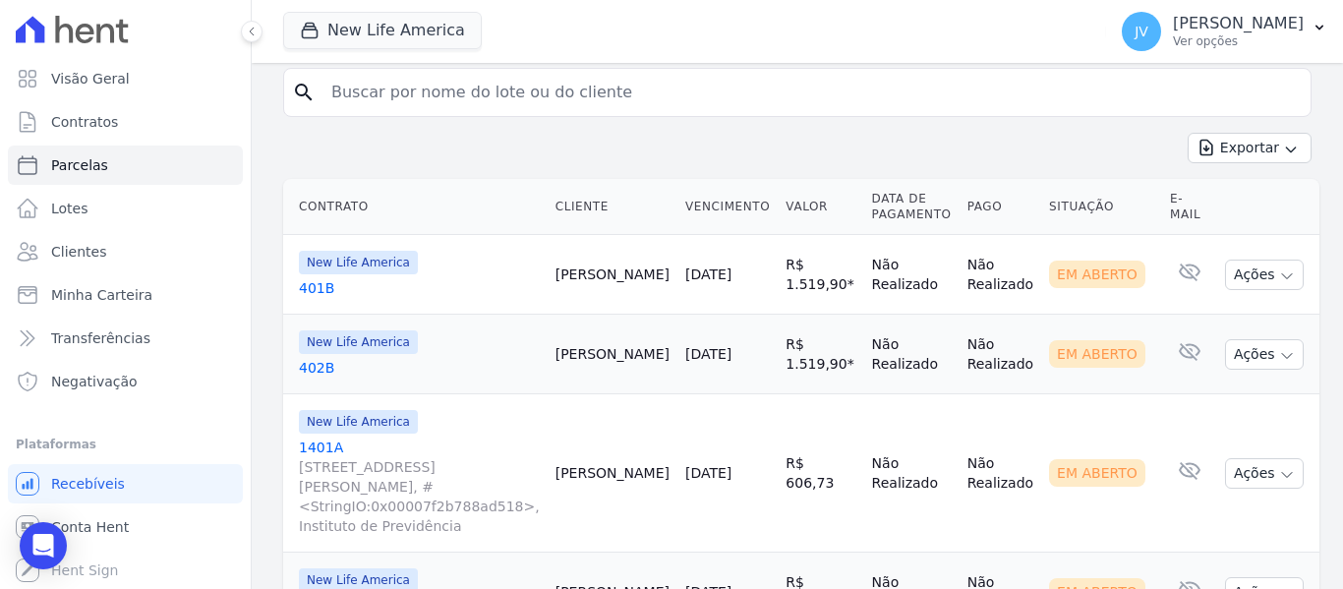
scroll to position [393, 0]
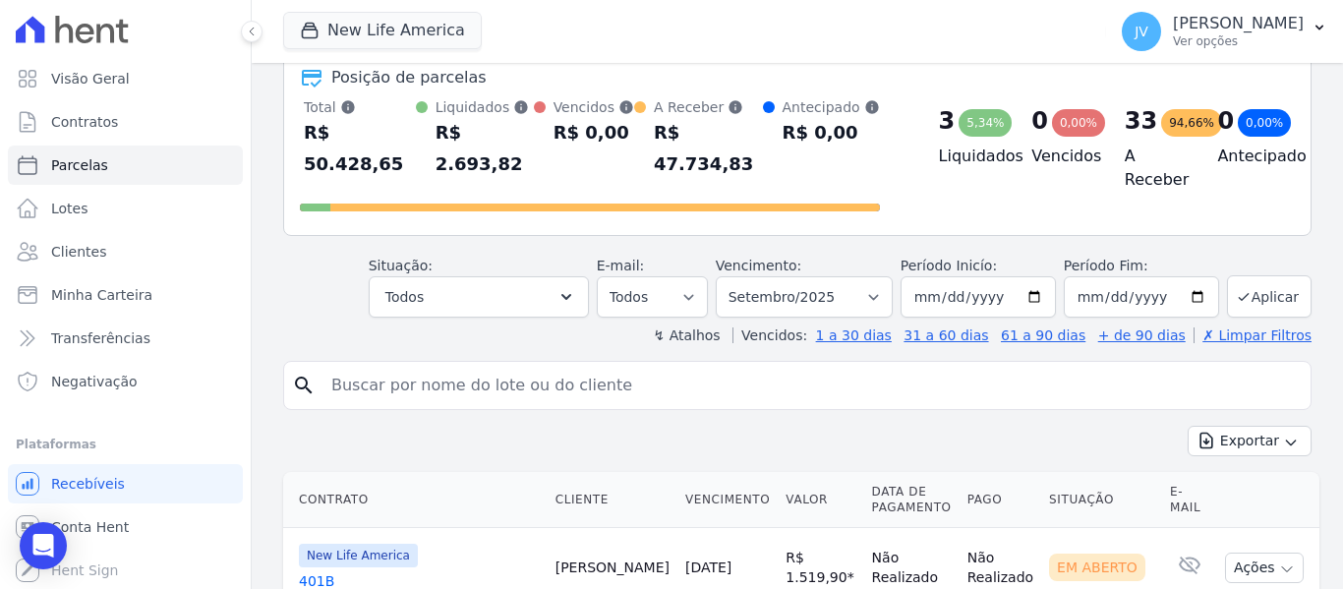
scroll to position [98, 0]
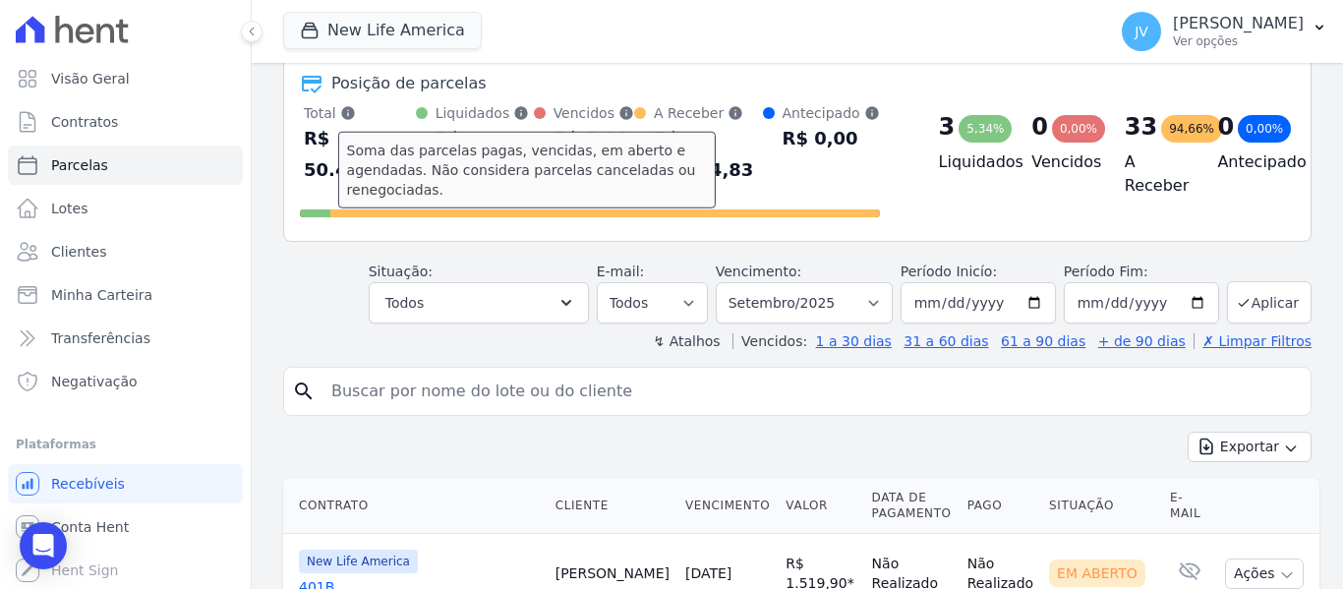
click at [342, 111] on icon at bounding box center [347, 112] width 13 height 13
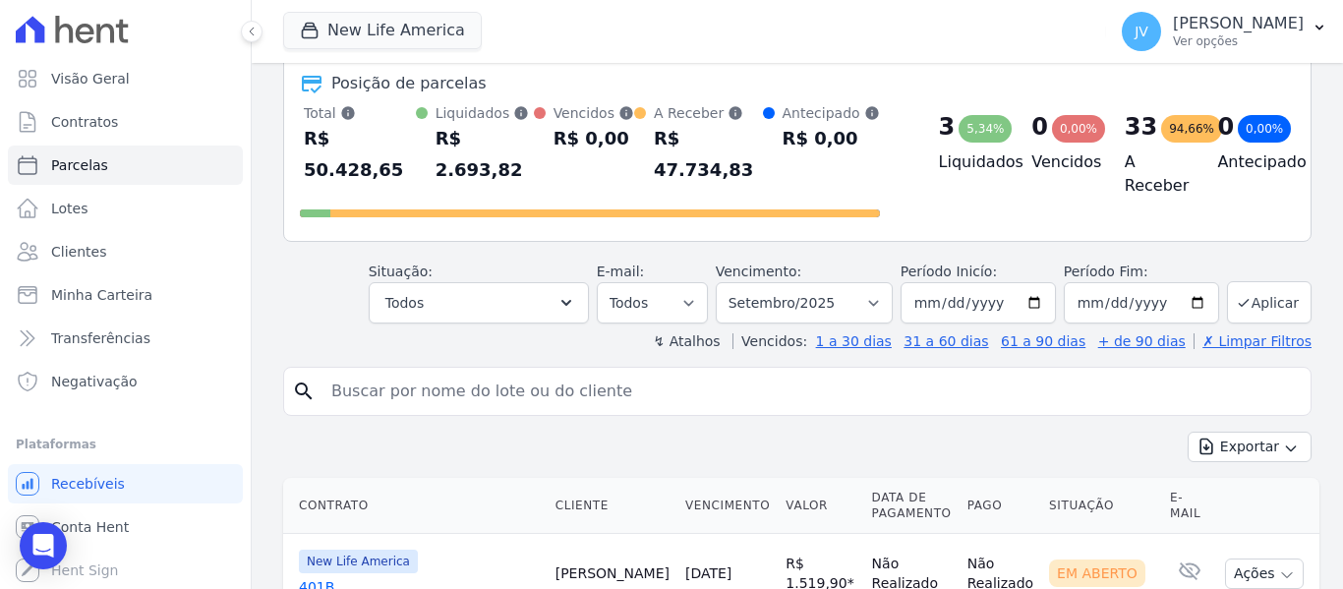
click at [656, 194] on div "Total [PERSON_NAME] parcelas pagas, vencidas, em aberto e agendadas. Não consid…" at bounding box center [590, 164] width 580 height 122
